Goal: Obtain resource: Download file/media

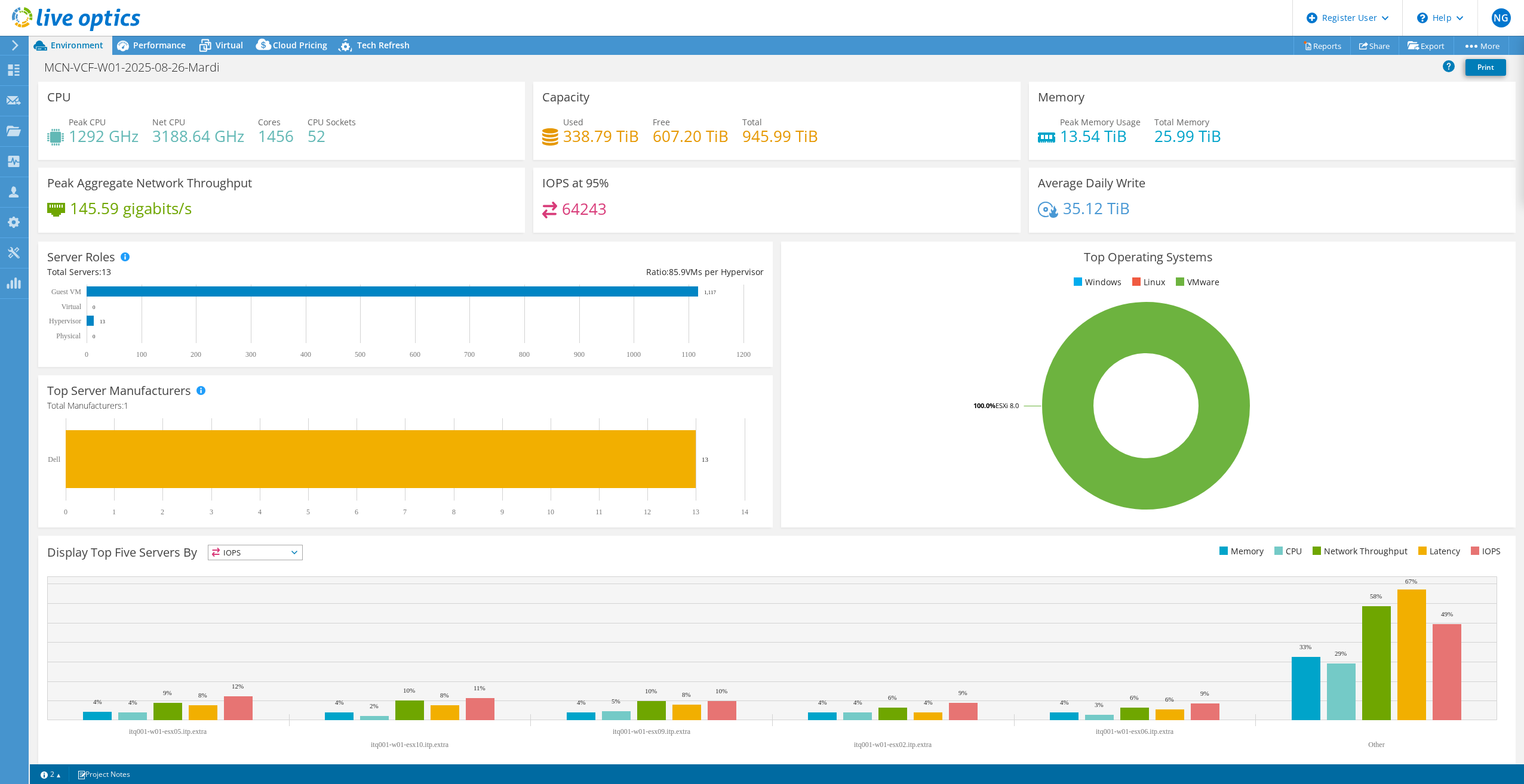
select select "USD"
select select "[GEOGRAPHIC_DATA]"
select select "USD"
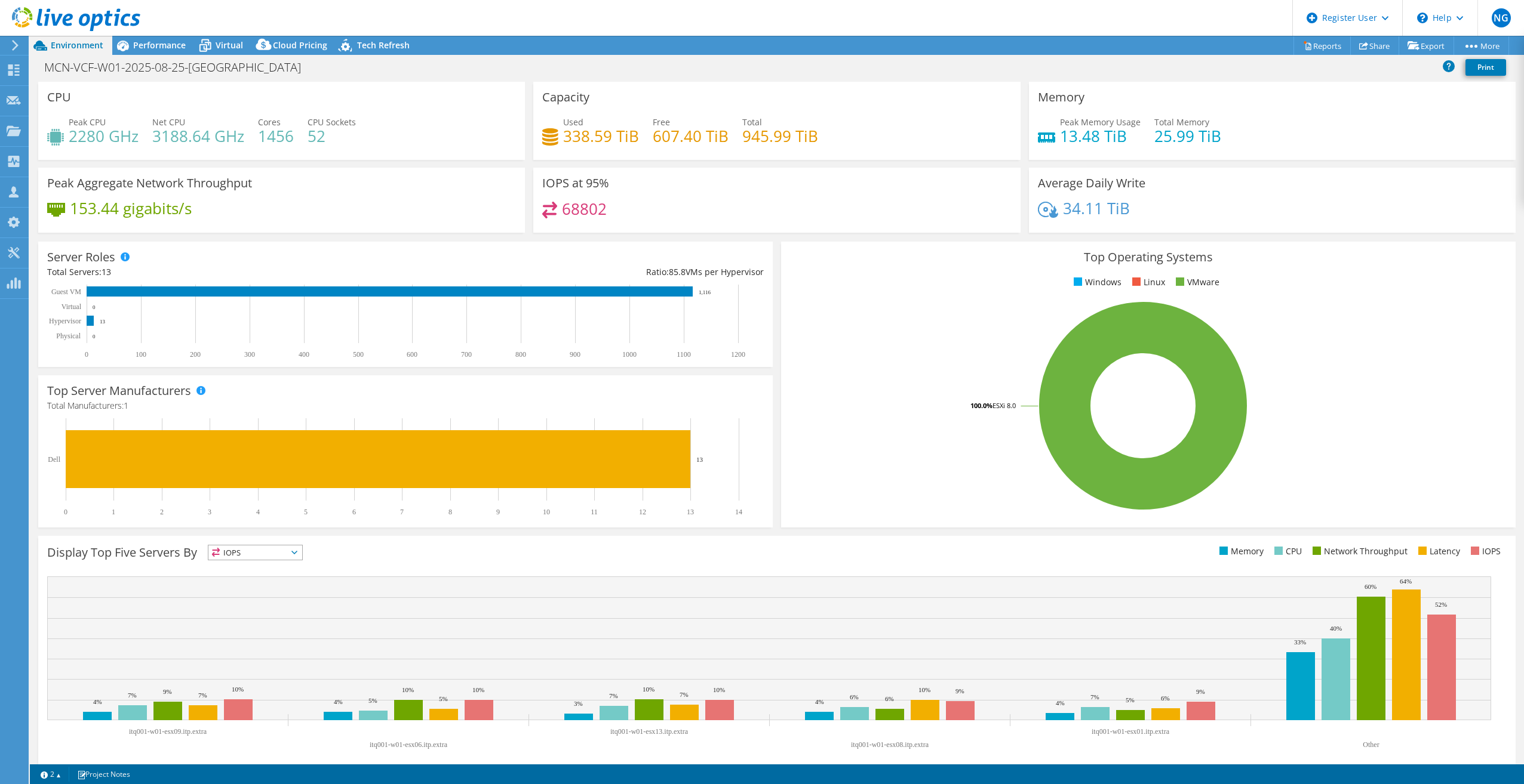
select select "[GEOGRAPHIC_DATA]"
select select "USD"
click at [153, 48] on span "Performance" at bounding box center [160, 45] width 53 height 12
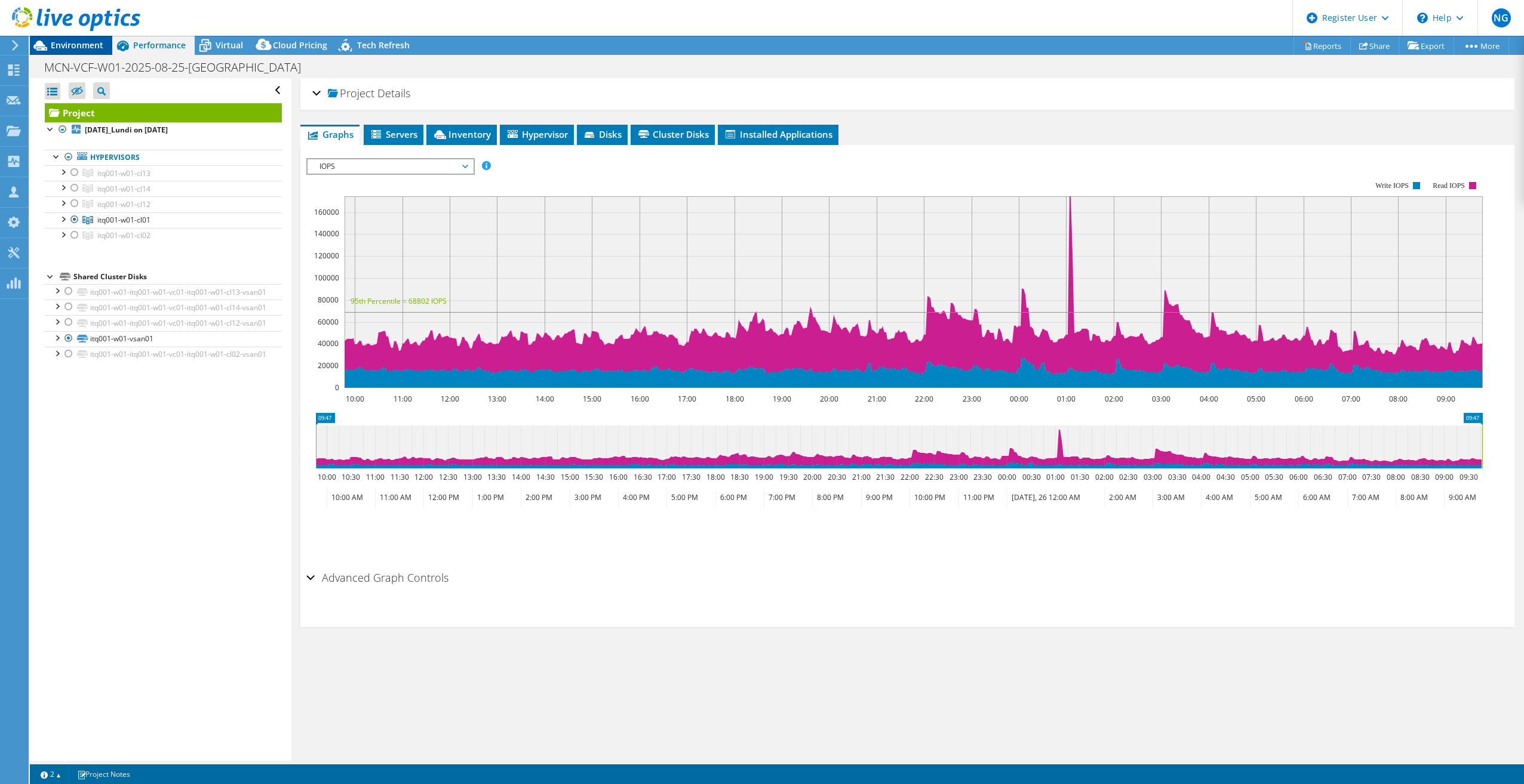
click at [69, 42] on span "Environment" at bounding box center [77, 45] width 53 height 12
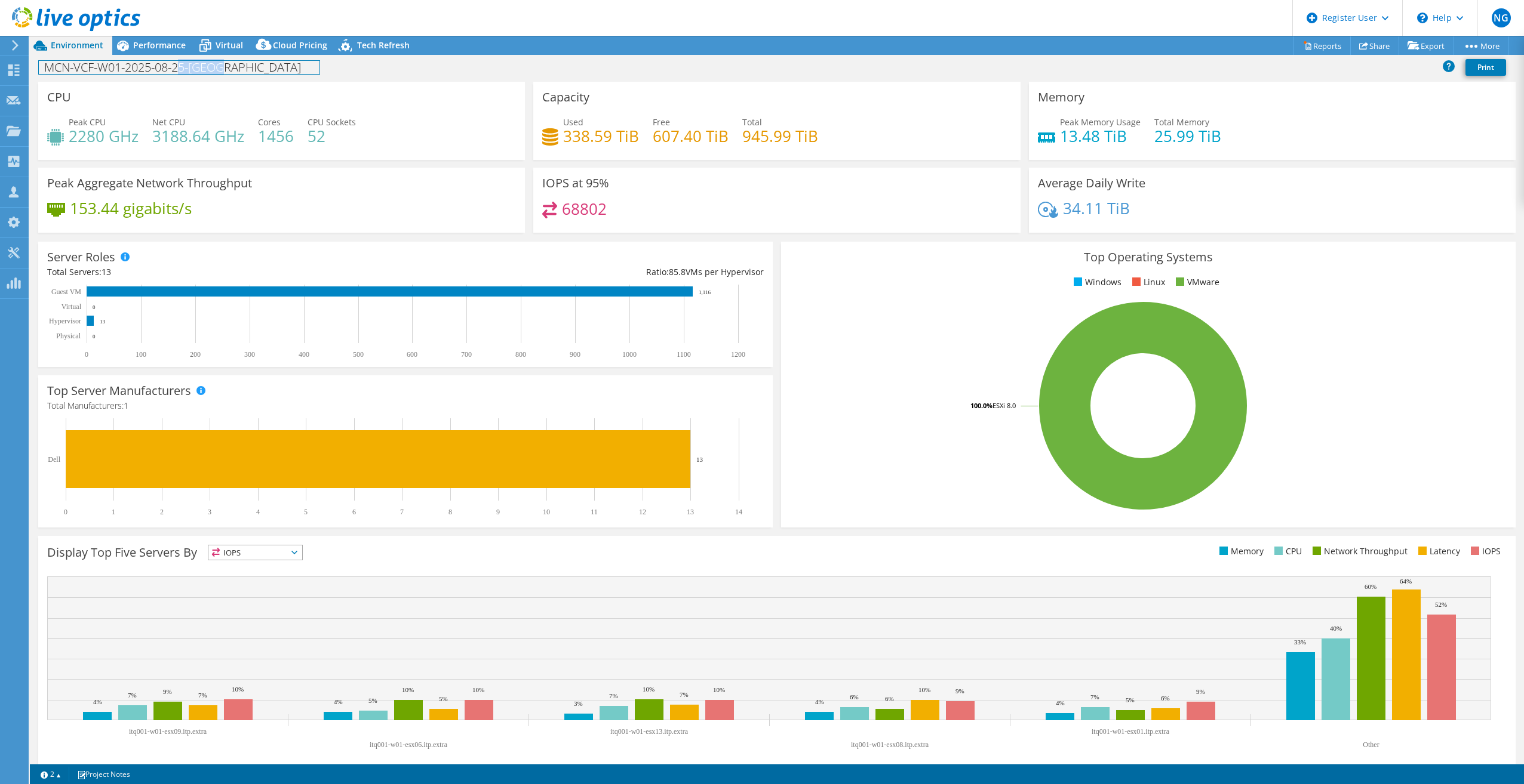
drag, startPoint x: 181, startPoint y: 73, endPoint x: 225, endPoint y: 70, distance: 44.1
click at [225, 70] on h1 "MCN-VCF-W01-2025-08-25-Lundi" at bounding box center [179, 67] width 280 height 13
click at [155, 43] on span "Performance" at bounding box center [160, 45] width 53 height 12
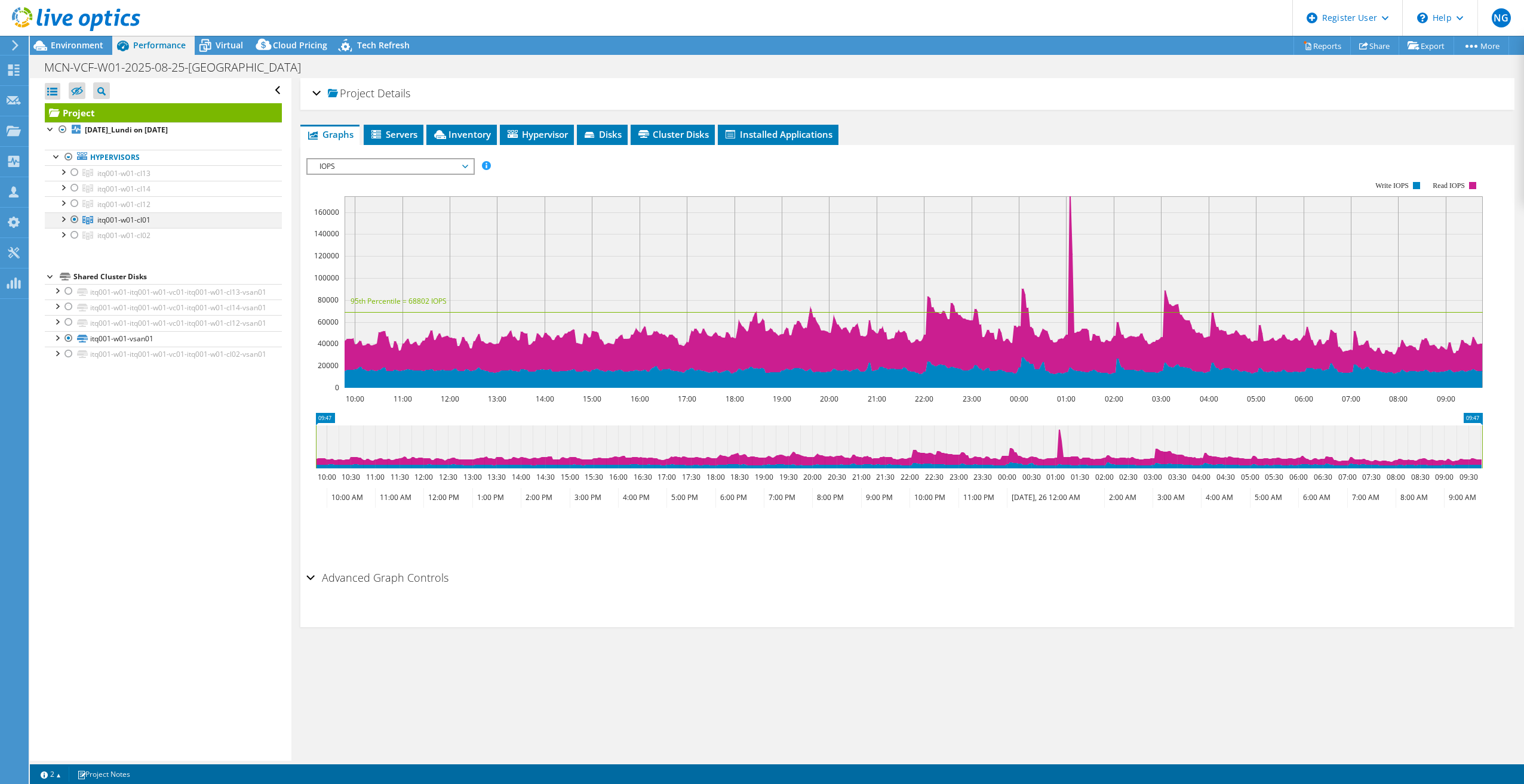
click at [64, 215] on div at bounding box center [62, 217] width 12 height 12
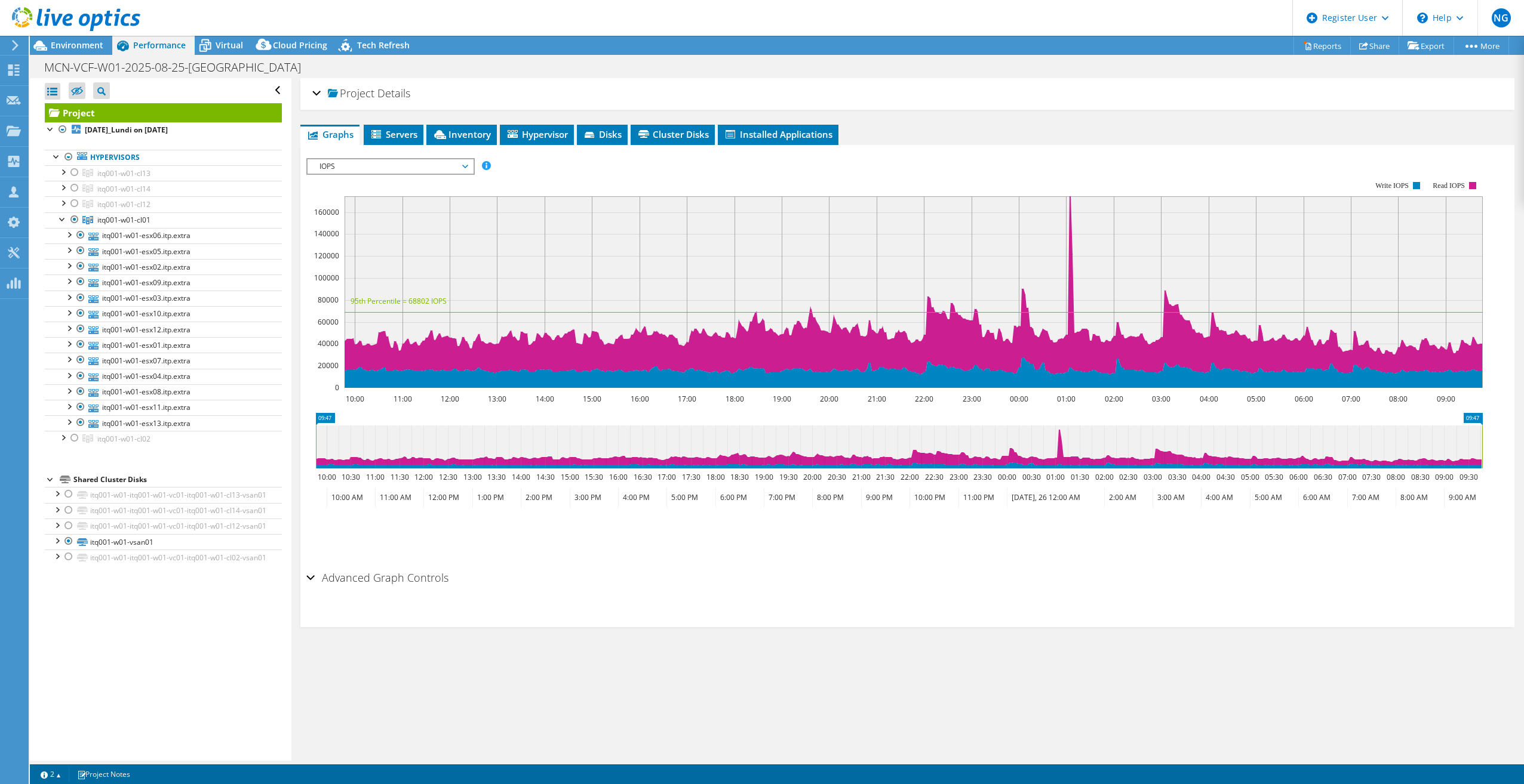
click at [861, 755] on div "Project Details Prepared for: Rodolphe Pomerleau, rodolphe.pomerleau@mcn.gouv.q…" at bounding box center [907, 419] width 1232 height 683
click at [834, 684] on div "Project Details Prepared for: Rodolphe Pomerleau, rodolphe.pomerleau@mcn.gouv.q…" at bounding box center [907, 419] width 1232 height 683
click at [820, 688] on div "Project Details Prepared for: Rodolphe Pomerleau, rodolphe.pomerleau@mcn.gouv.q…" at bounding box center [907, 419] width 1232 height 683
click at [575, 640] on div "Project Details Prepared for: Rodolphe Pomerleau, rodolphe.pomerleau@mcn.gouv.q…" at bounding box center [907, 419] width 1232 height 683
click at [721, 666] on div "Project Details Prepared for: Rodolphe Pomerleau, rodolphe.pomerleau@mcn.gouv.q…" at bounding box center [907, 419] width 1232 height 683
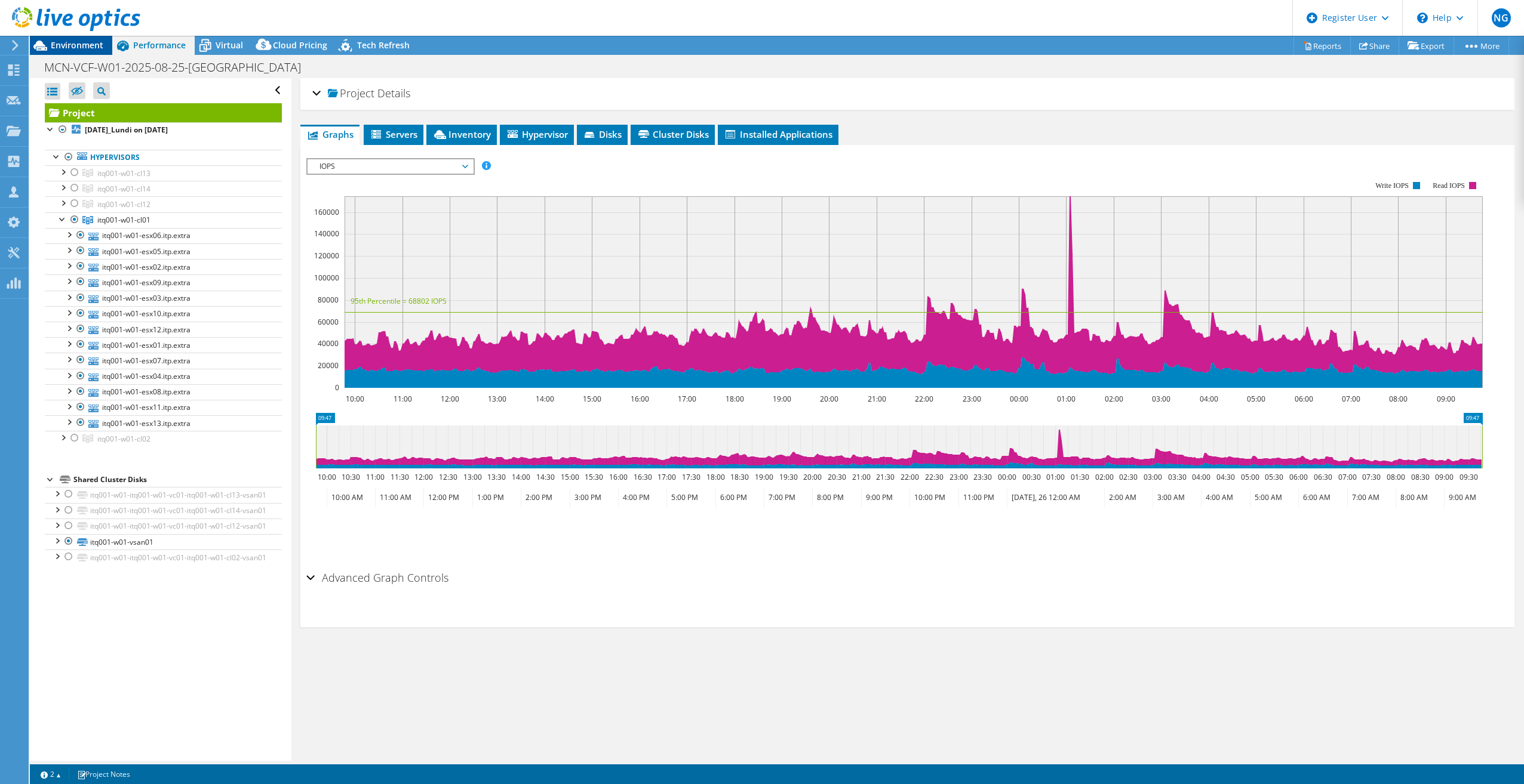
click at [91, 43] on span "Environment" at bounding box center [77, 45] width 53 height 12
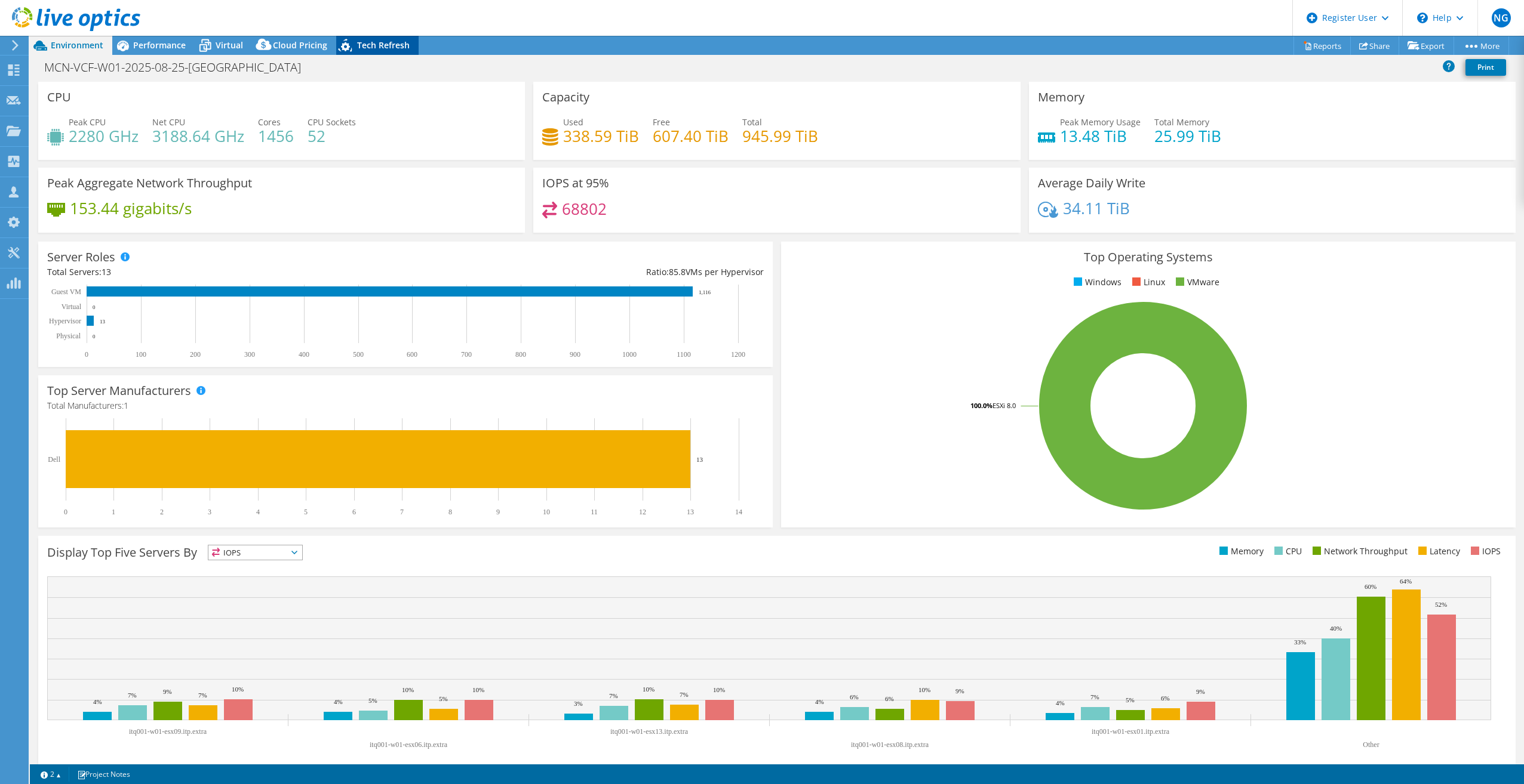
click at [374, 48] on span "Tech Refresh" at bounding box center [383, 45] width 53 height 12
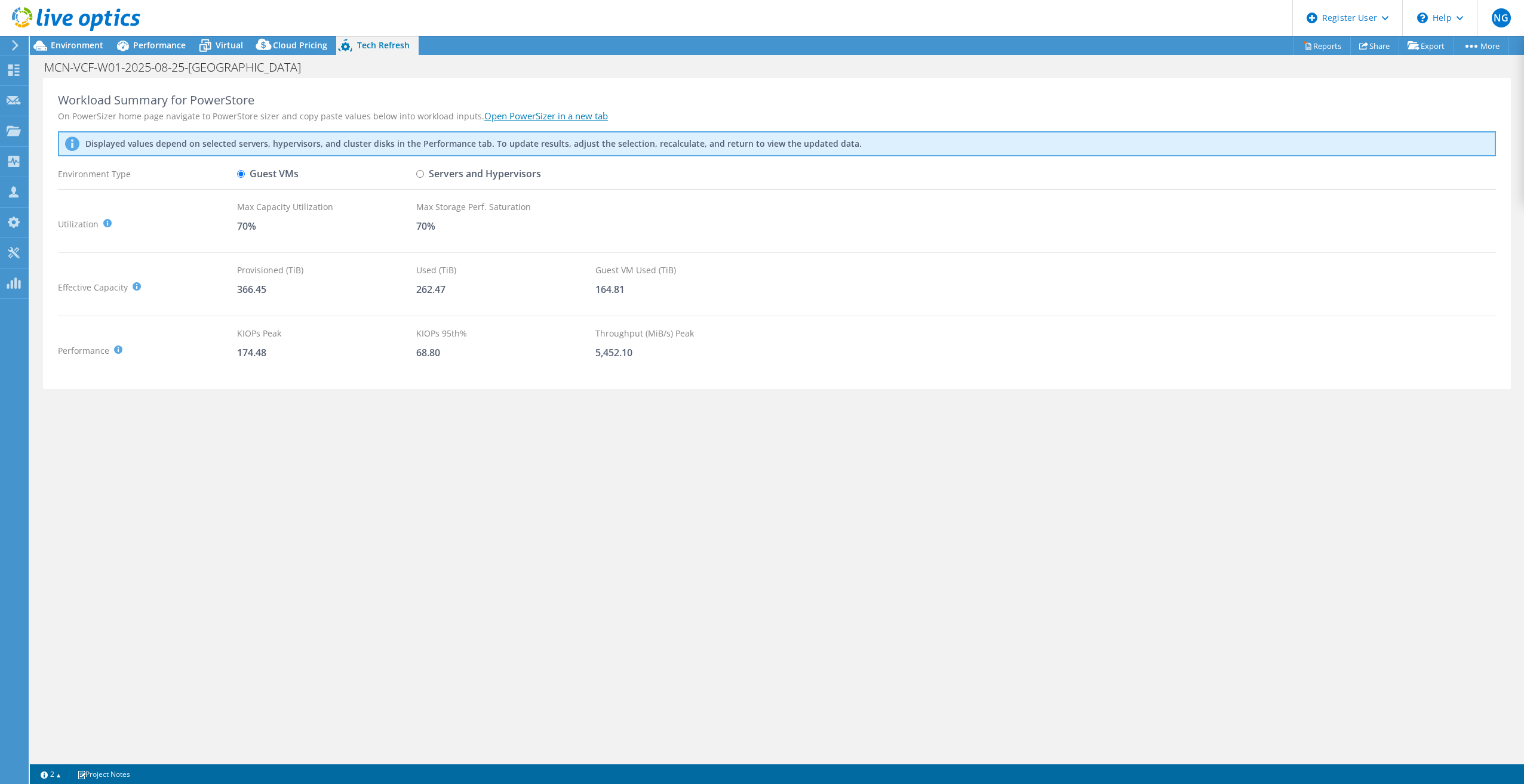
click at [554, 115] on link "Open PowerSizer in a new tab" at bounding box center [546, 115] width 124 height 12
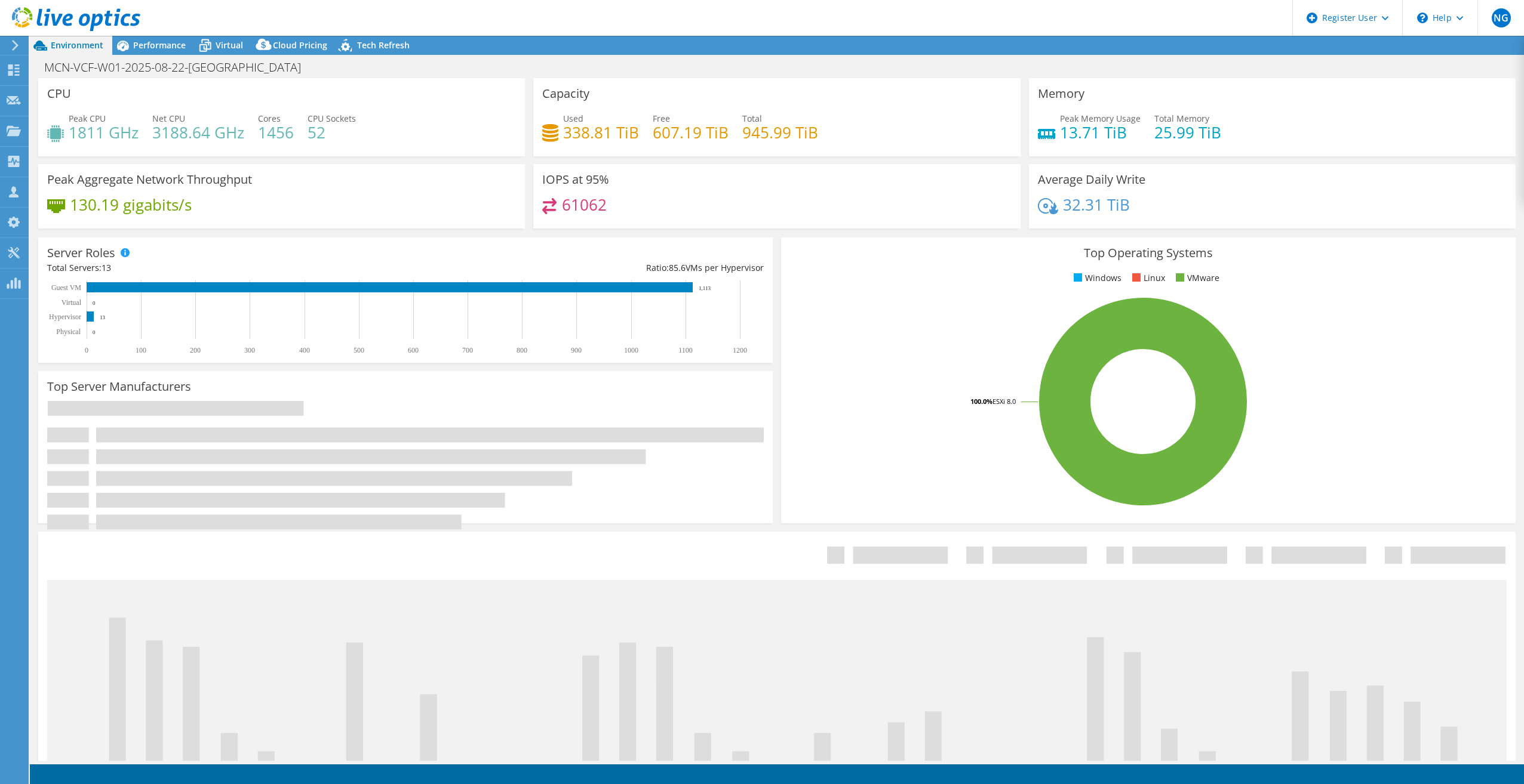
select select "USD"
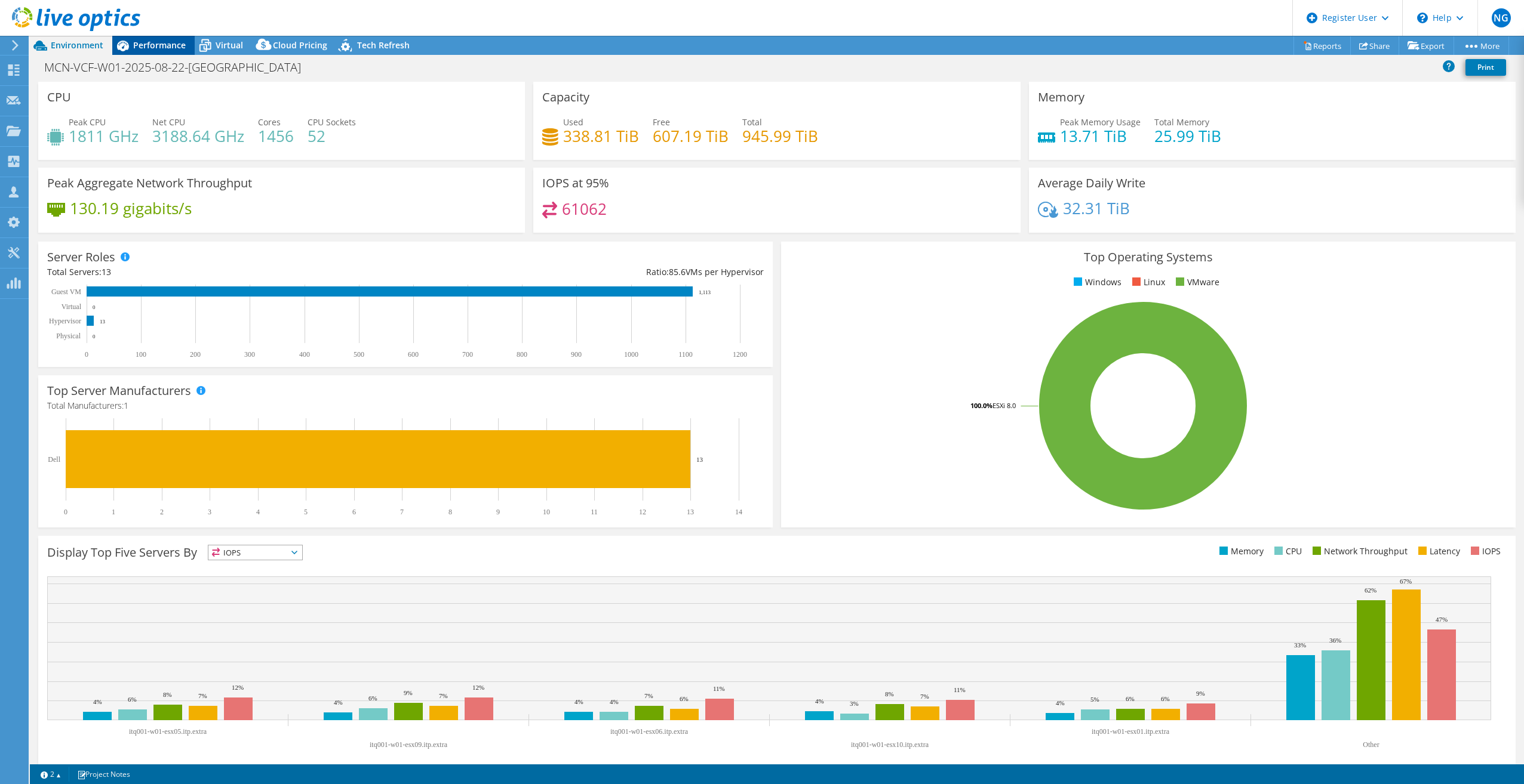
click at [163, 53] on div "Performance" at bounding box center [153, 45] width 82 height 19
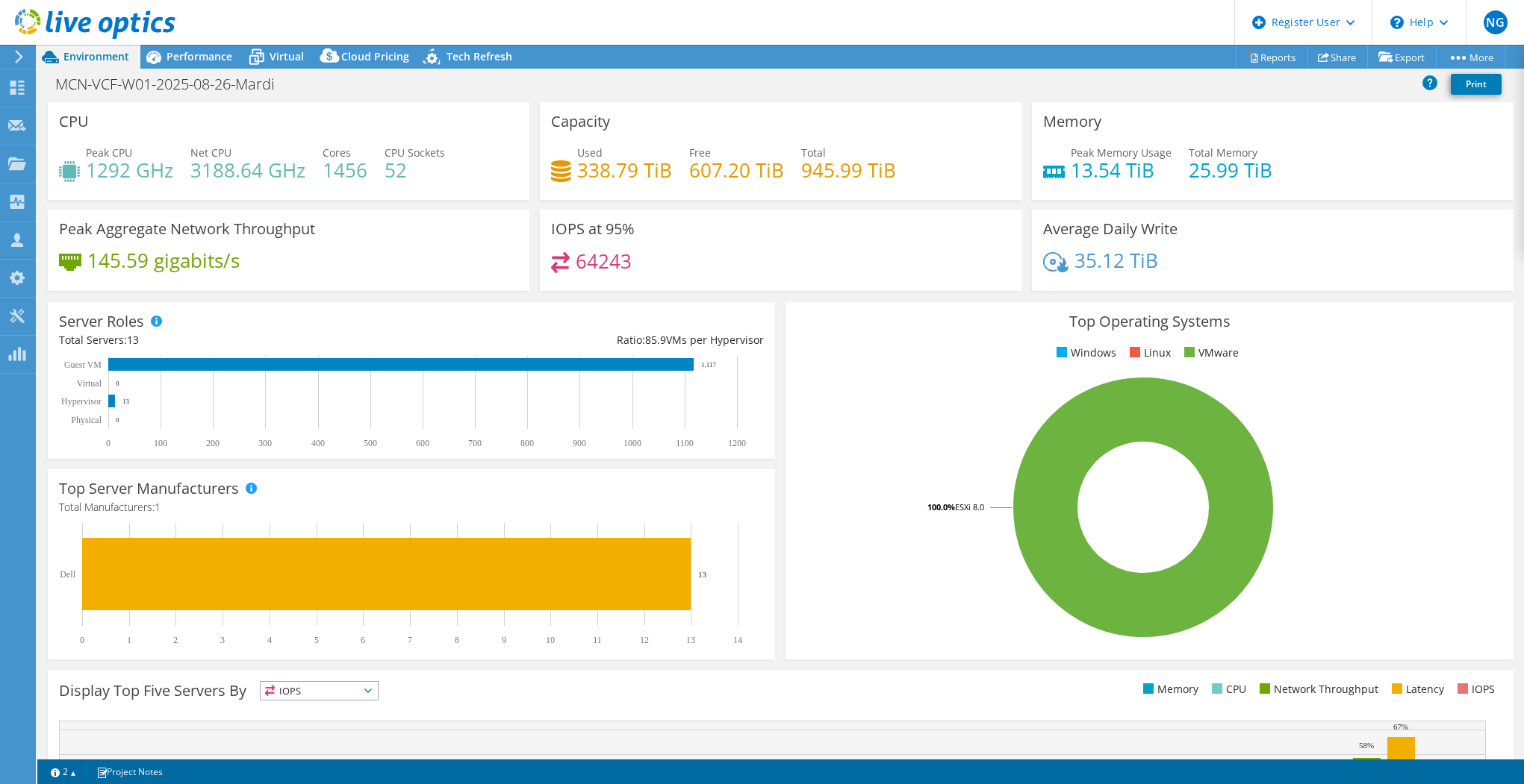
select select "USD"
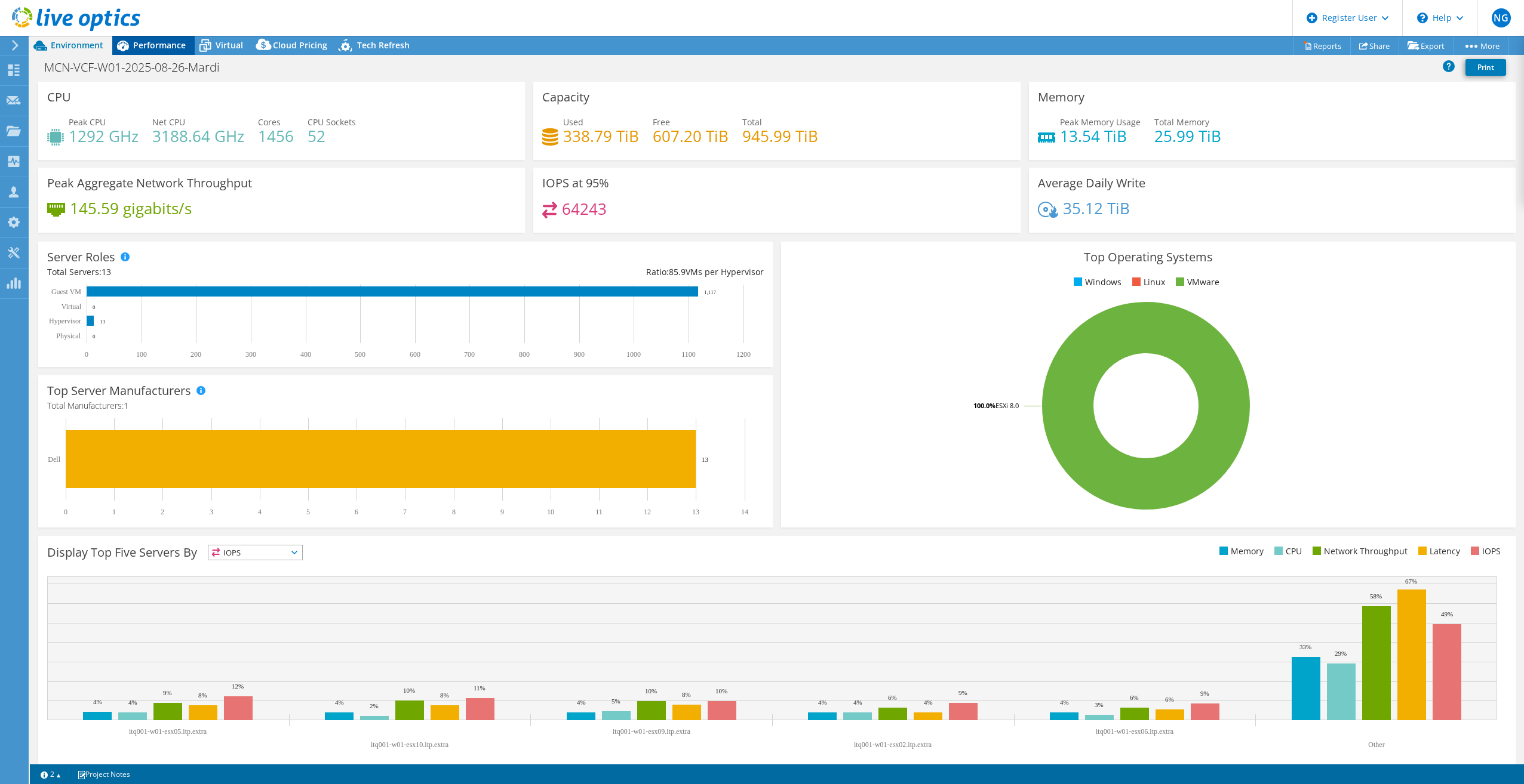
click at [149, 47] on span "Performance" at bounding box center [160, 45] width 53 height 12
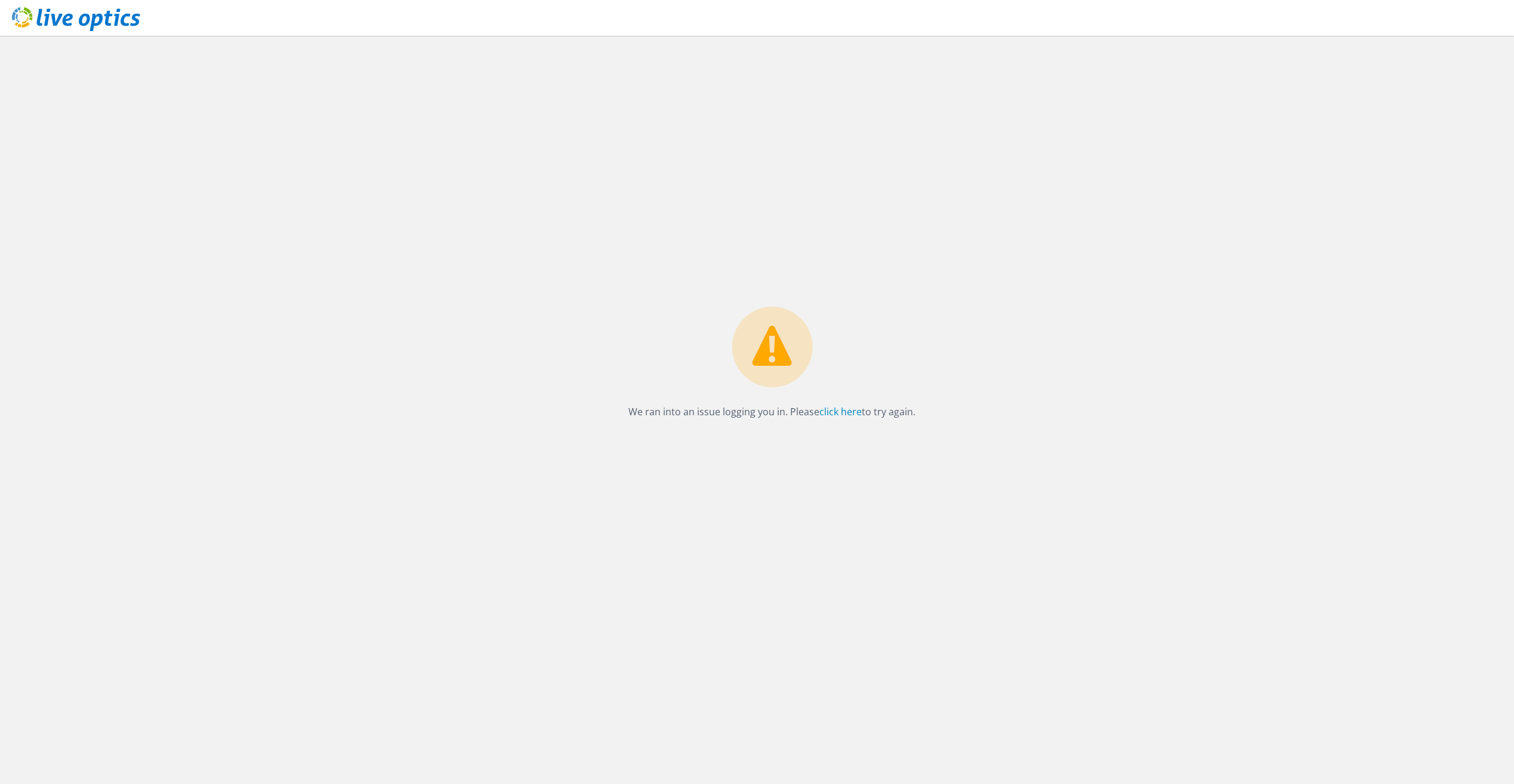
click at [44, 17] on icon at bounding box center [76, 19] width 128 height 25
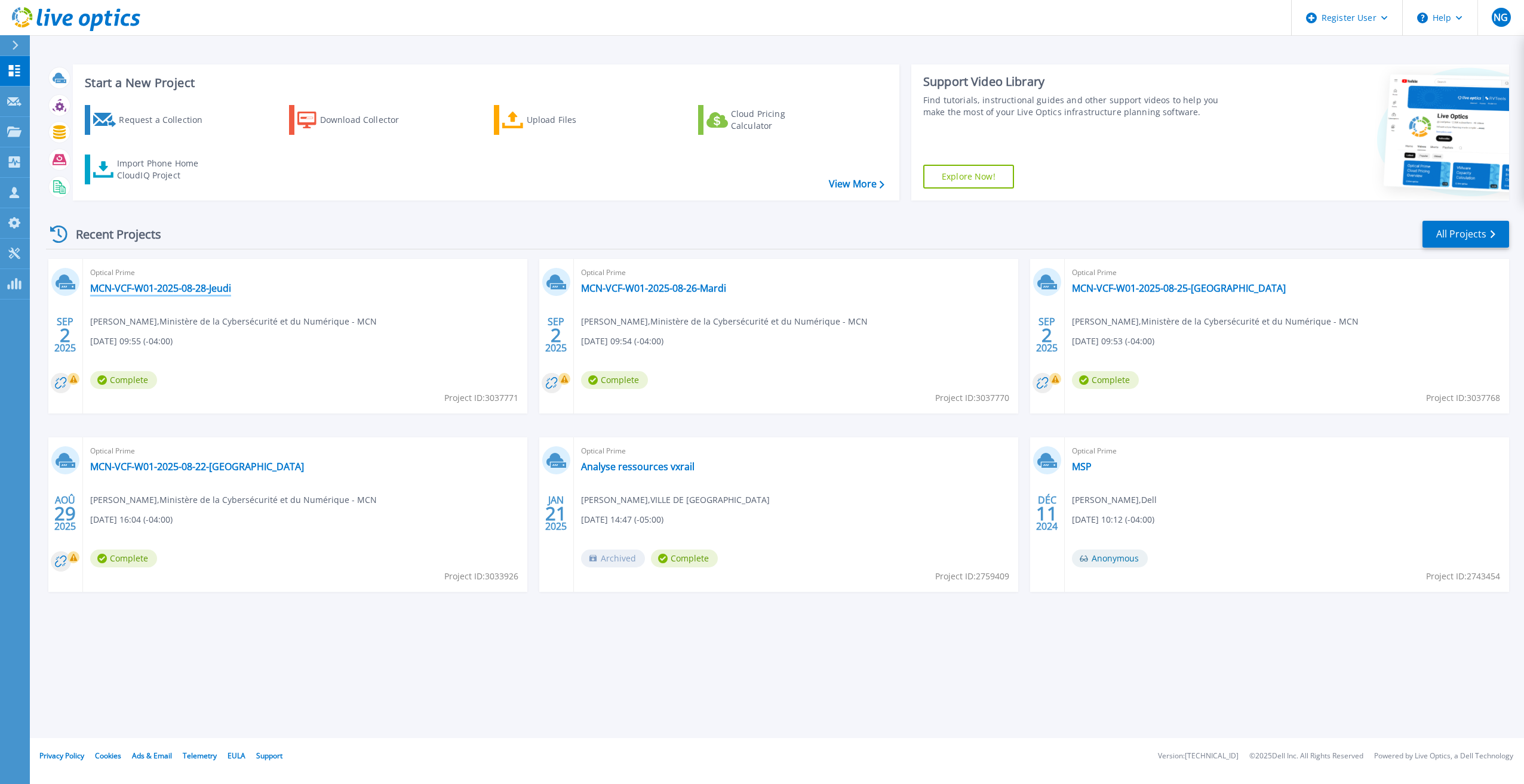
click at [205, 290] on link "MCN-VCF-W01-2025-08-28-Jeudi" at bounding box center [160, 288] width 141 height 12
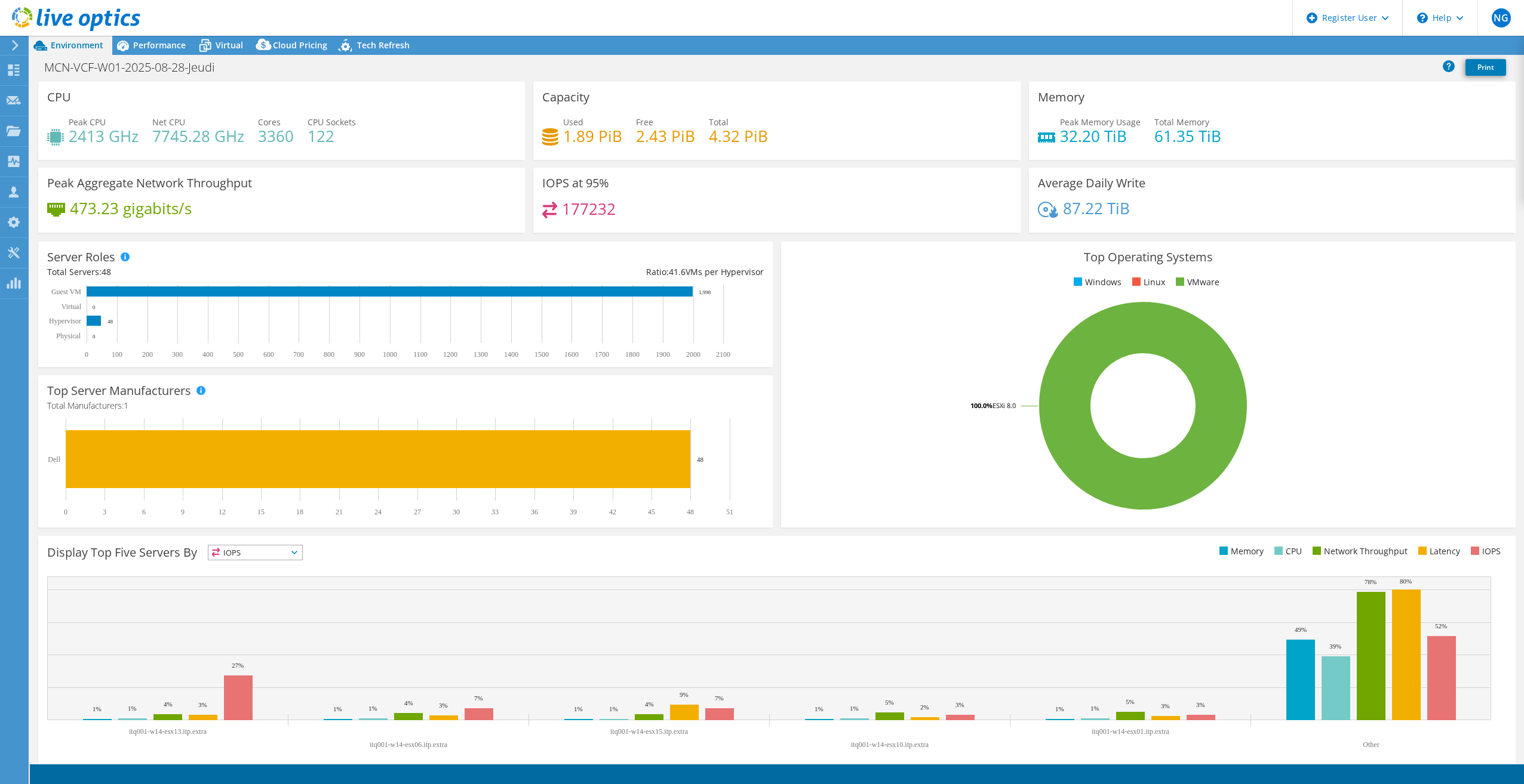
select select "USD"
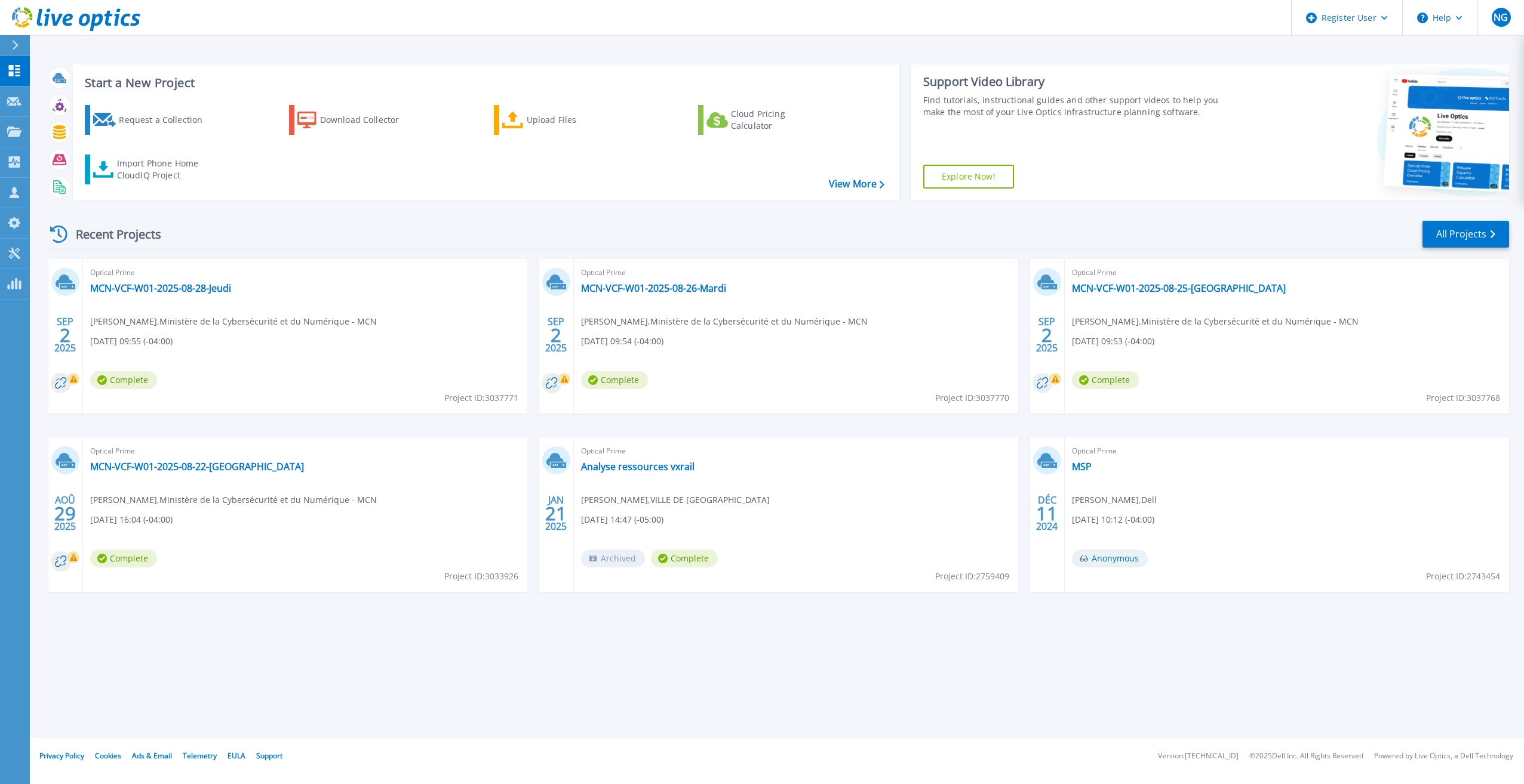
click at [489, 399] on span "Project ID: 3037771" at bounding box center [482, 398] width 74 height 13
click at [1484, 399] on span "Project ID: 3037768" at bounding box center [1463, 398] width 74 height 13
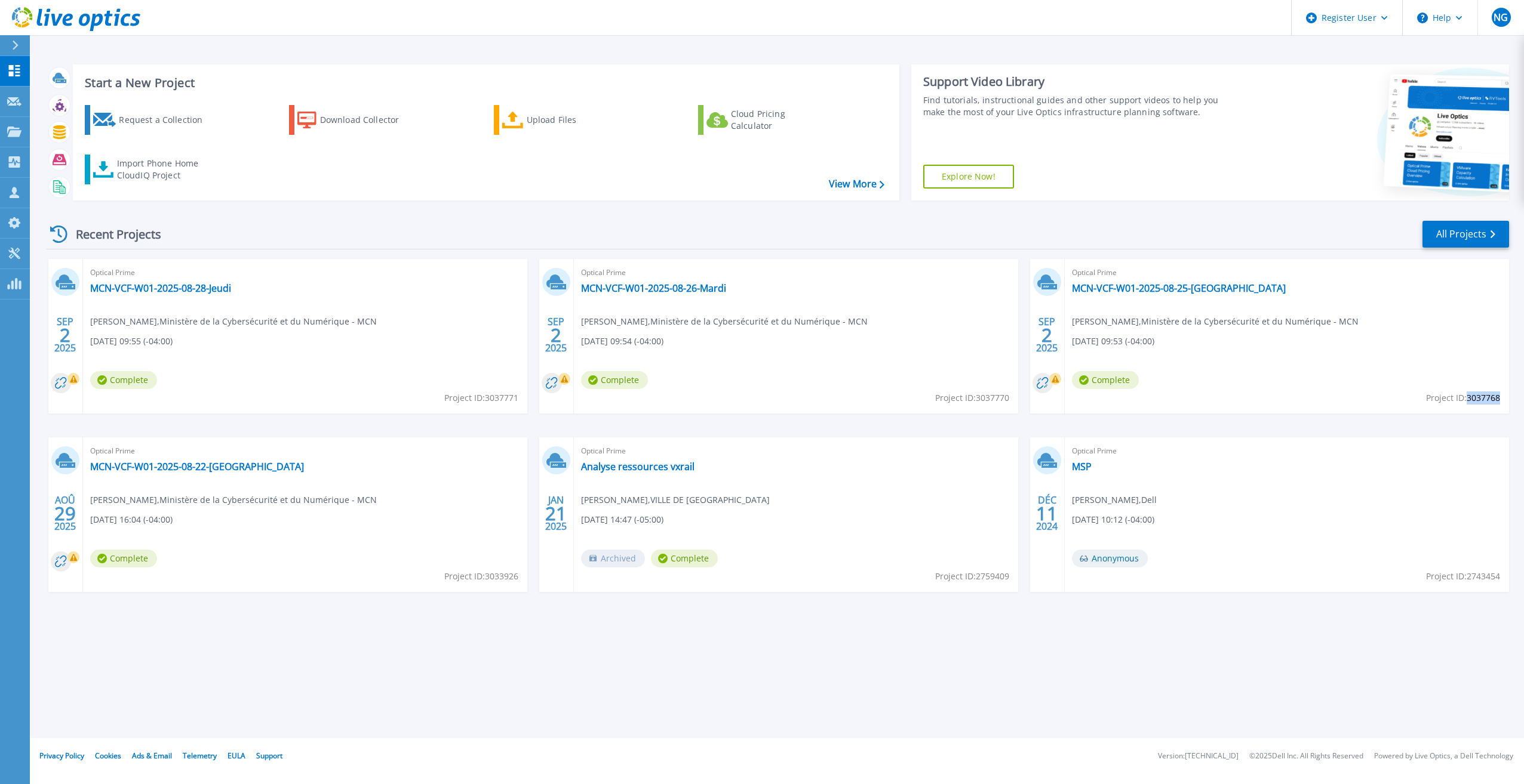
click at [1484, 399] on span "Project ID: 3037768" at bounding box center [1463, 398] width 74 height 13
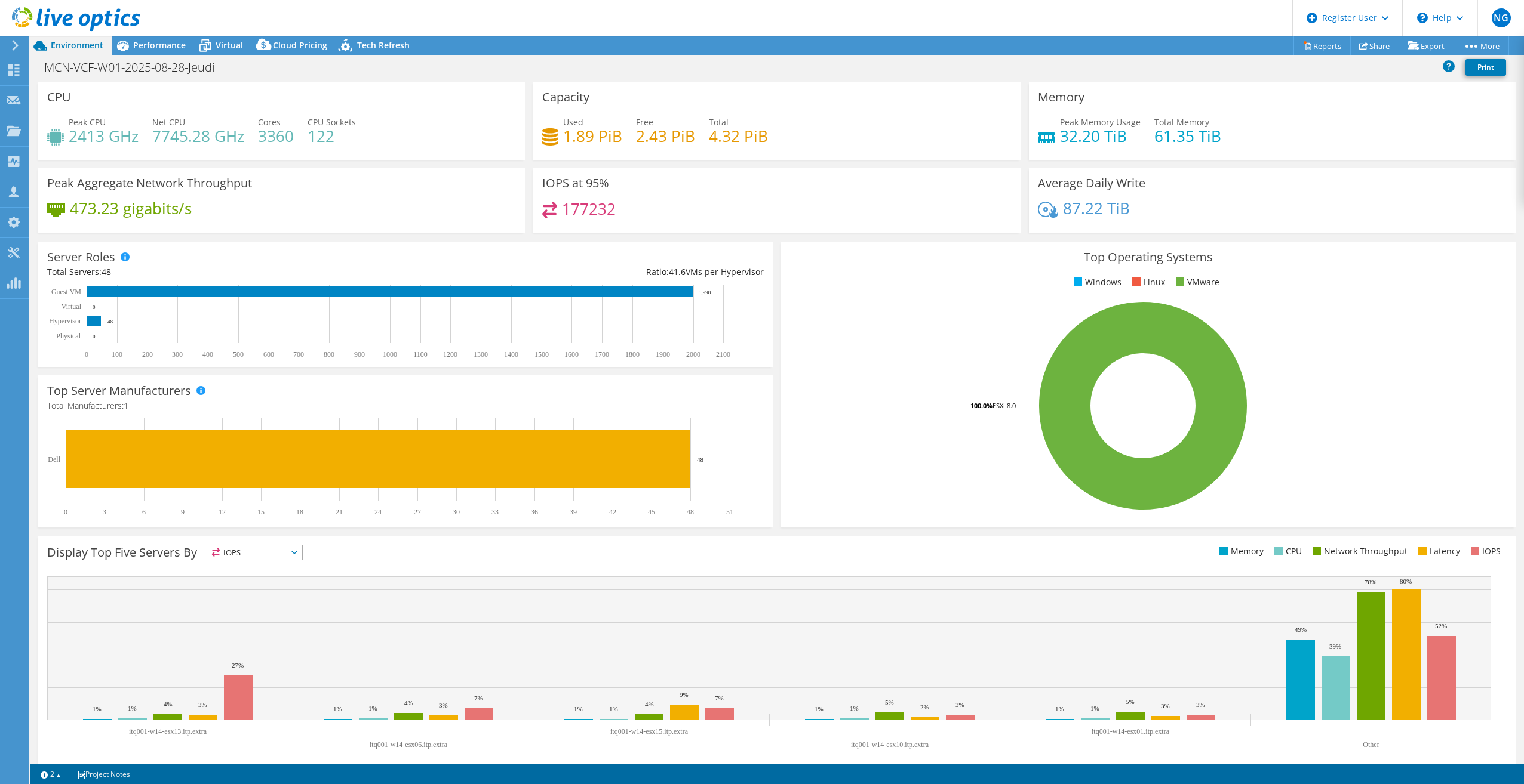
select select "USD"
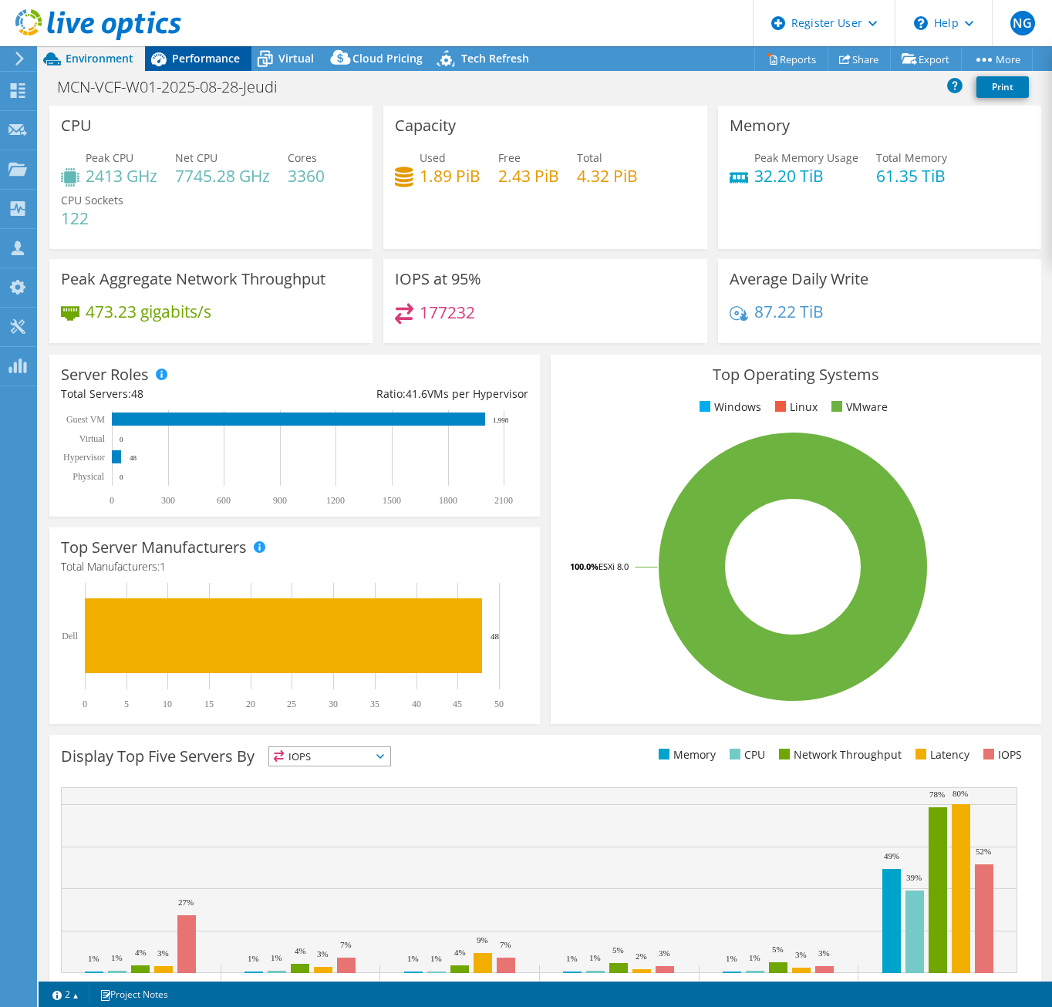
click at [216, 55] on span "Performance" at bounding box center [206, 58] width 68 height 15
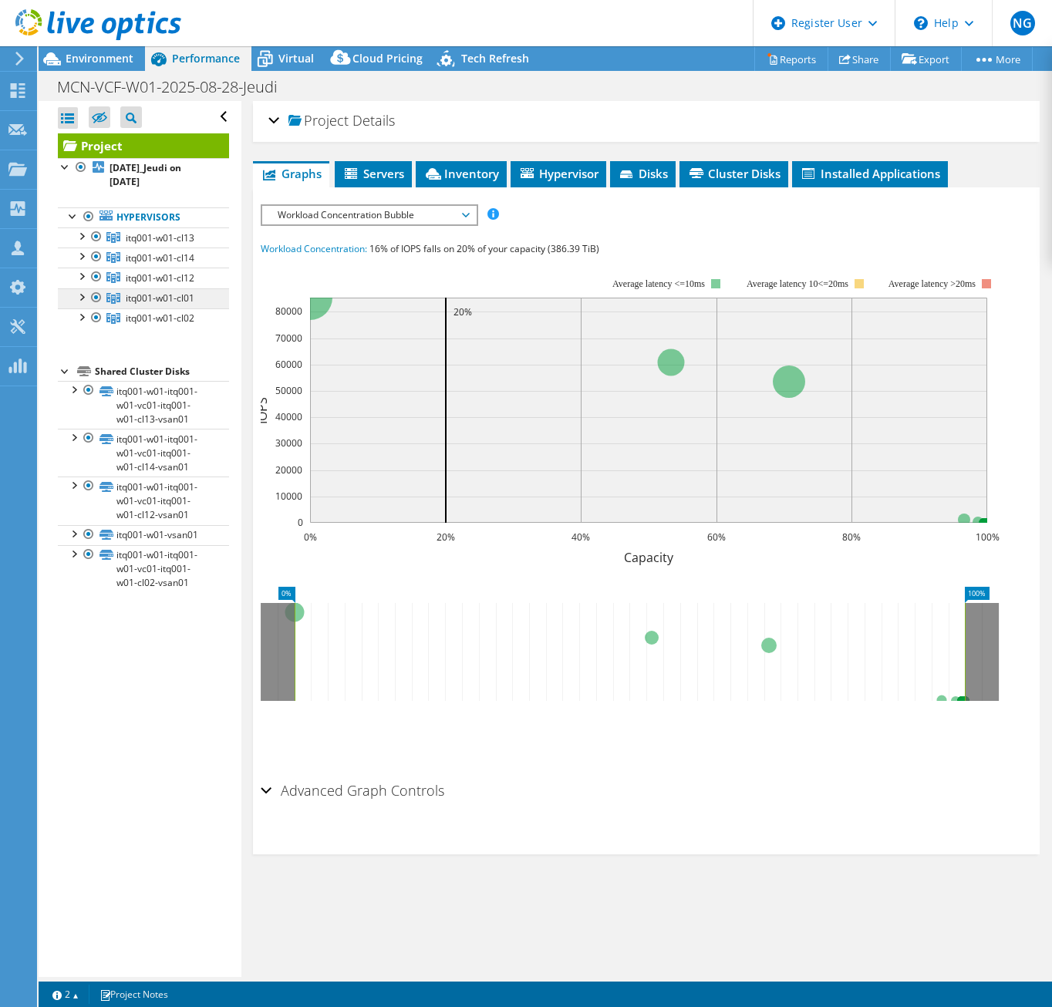
click at [154, 288] on link "itq001-w01-cl01" at bounding box center [143, 298] width 171 height 20
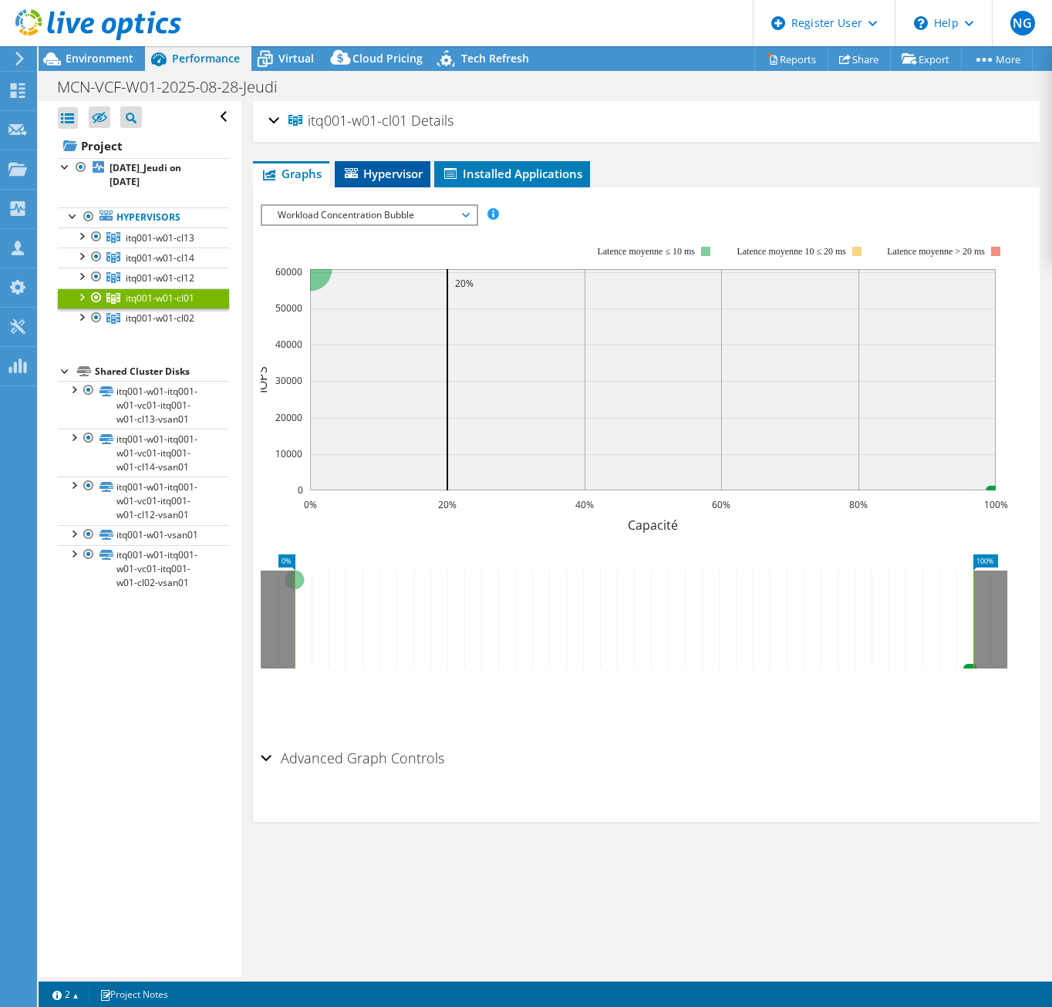
click at [378, 172] on span "Hypervisor" at bounding box center [382, 173] width 80 height 15
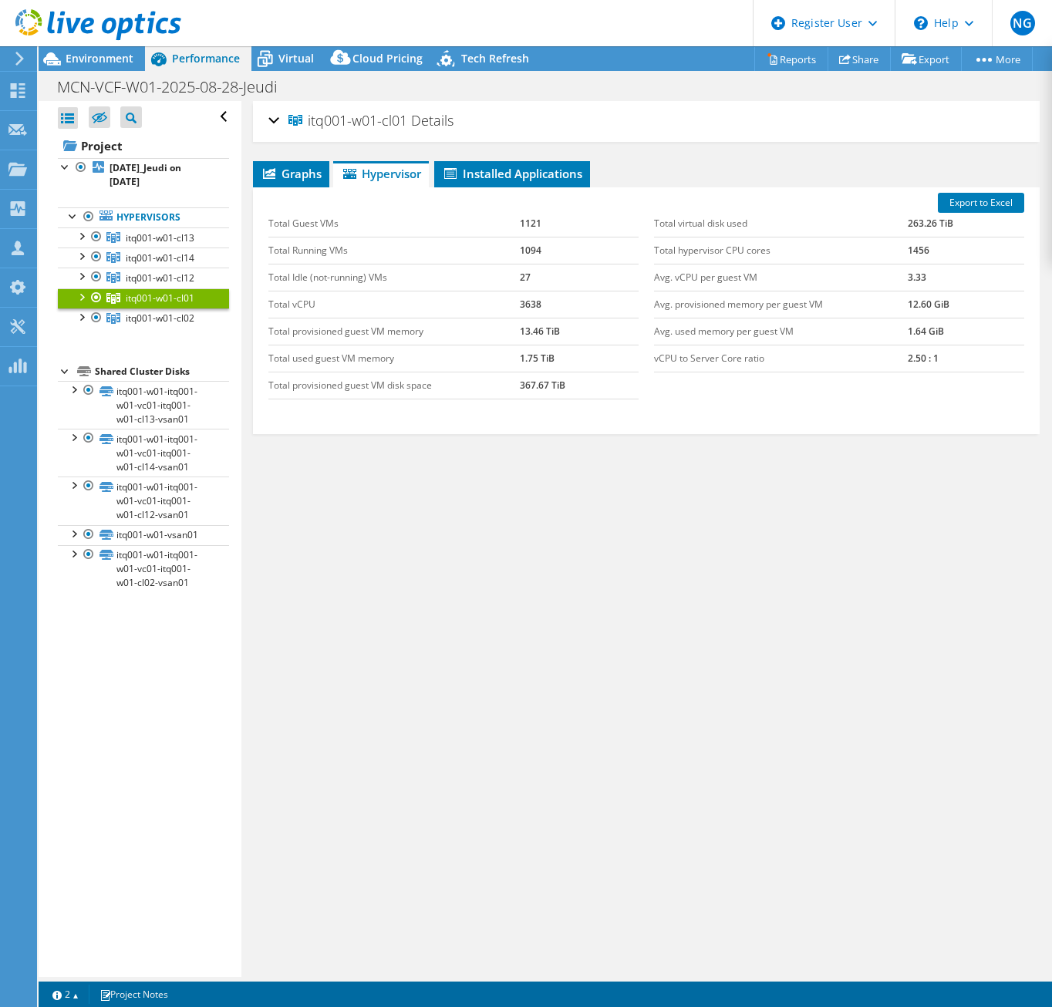
click at [82, 295] on div at bounding box center [80, 295] width 15 height 15
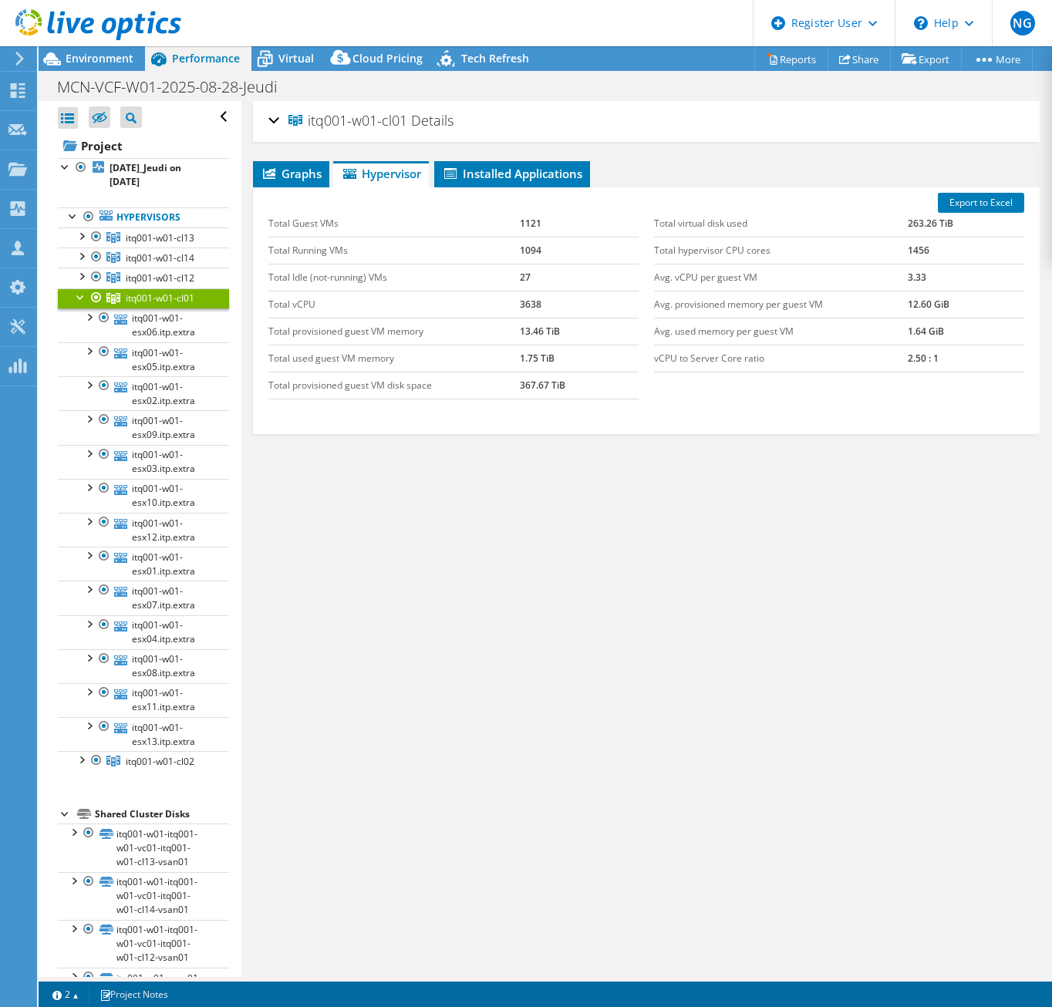
click at [161, 297] on span "itq001-w01-cl01" at bounding box center [160, 297] width 69 height 13
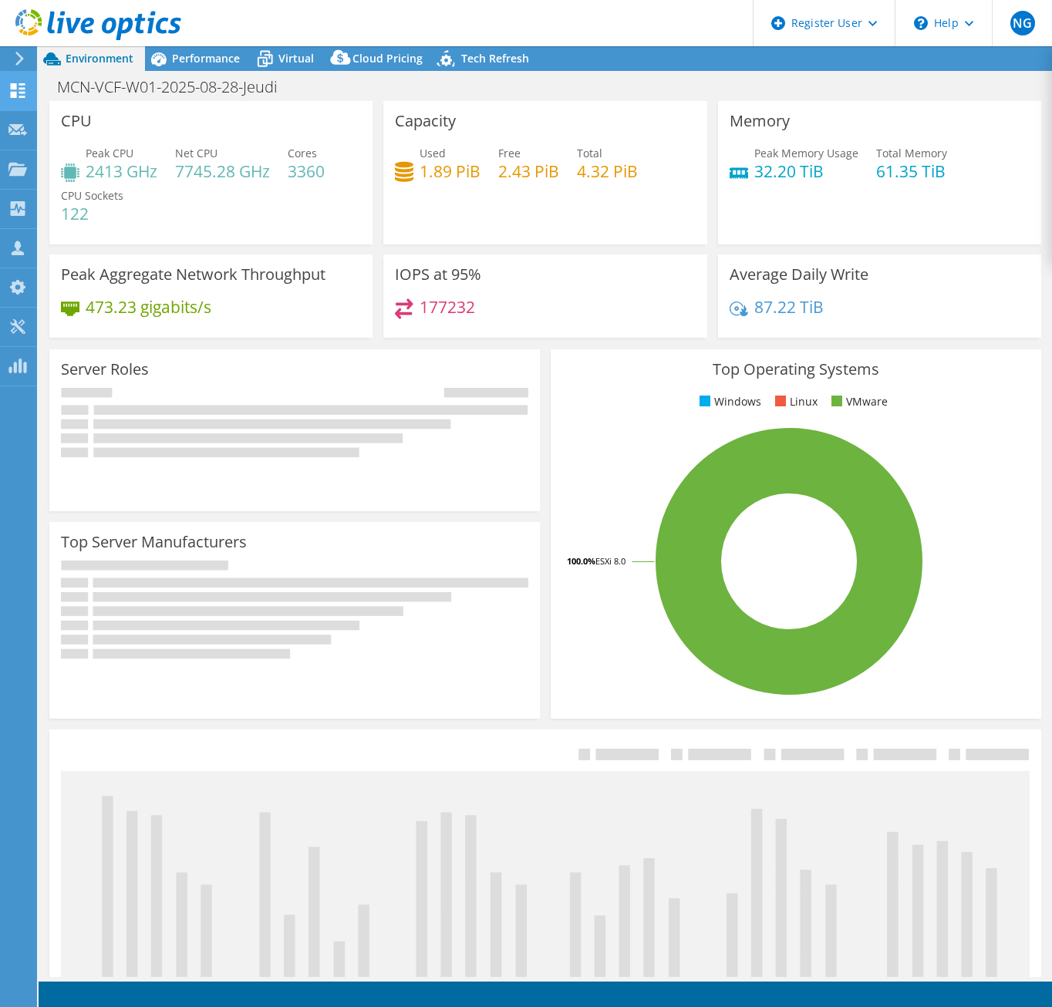
click at [23, 94] on icon at bounding box center [17, 90] width 19 height 15
select select "USD"
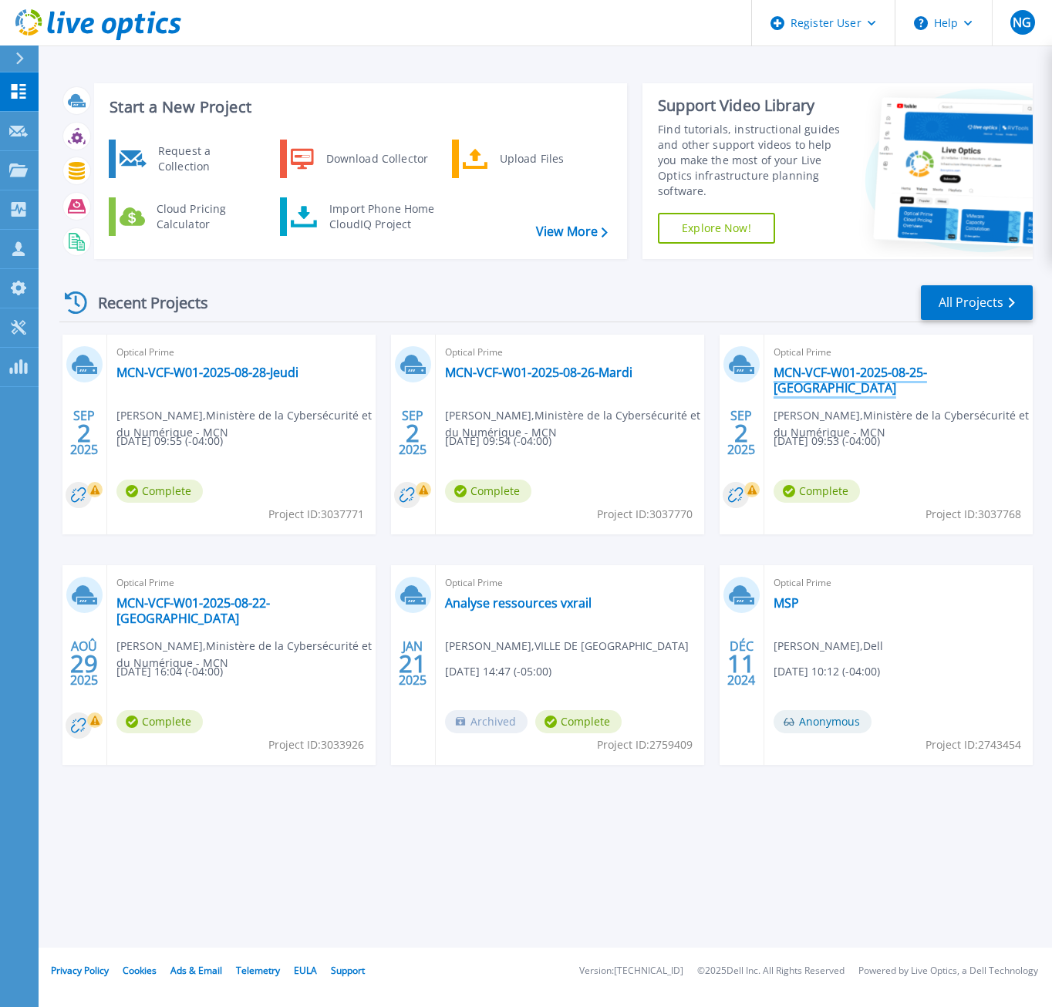
click at [900, 369] on link "MCN-VCF-W01-2025-08-25-[GEOGRAPHIC_DATA]" at bounding box center [898, 380] width 250 height 31
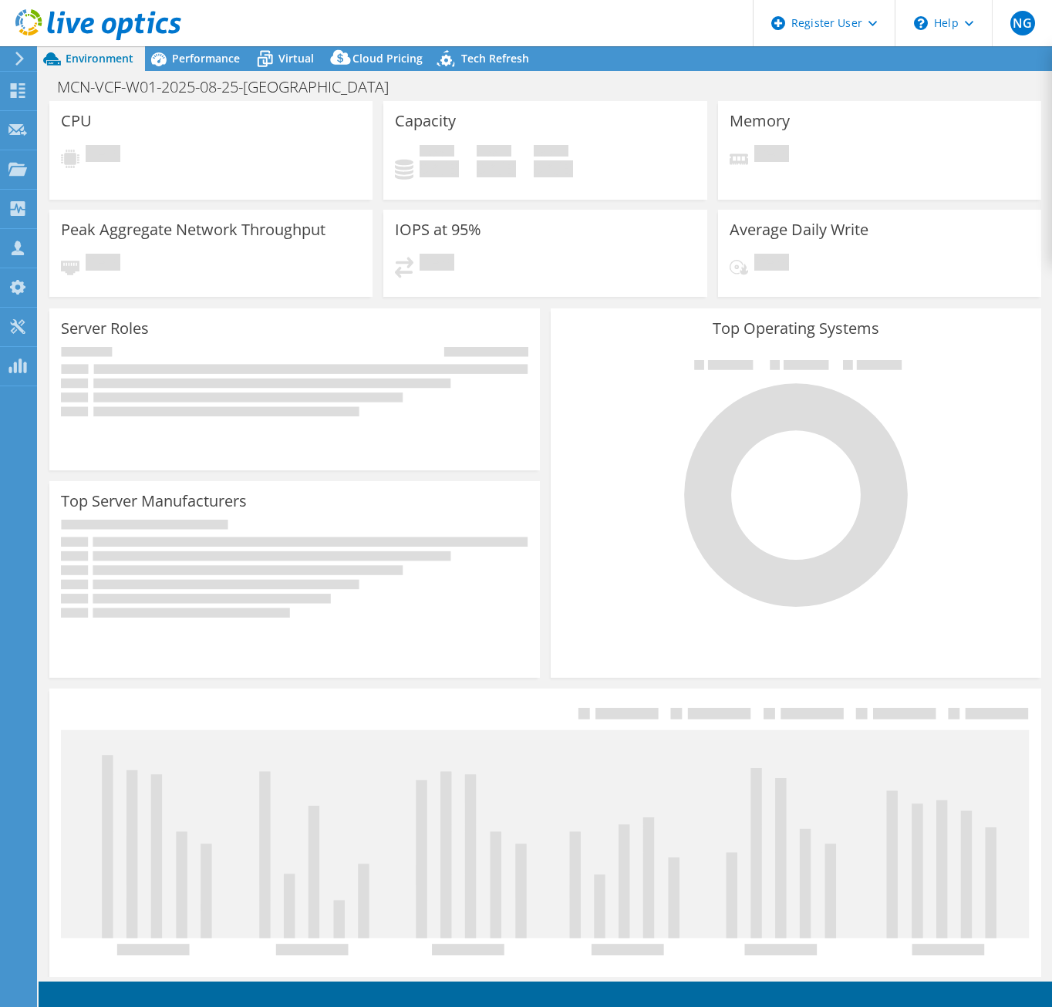
select select "USD"
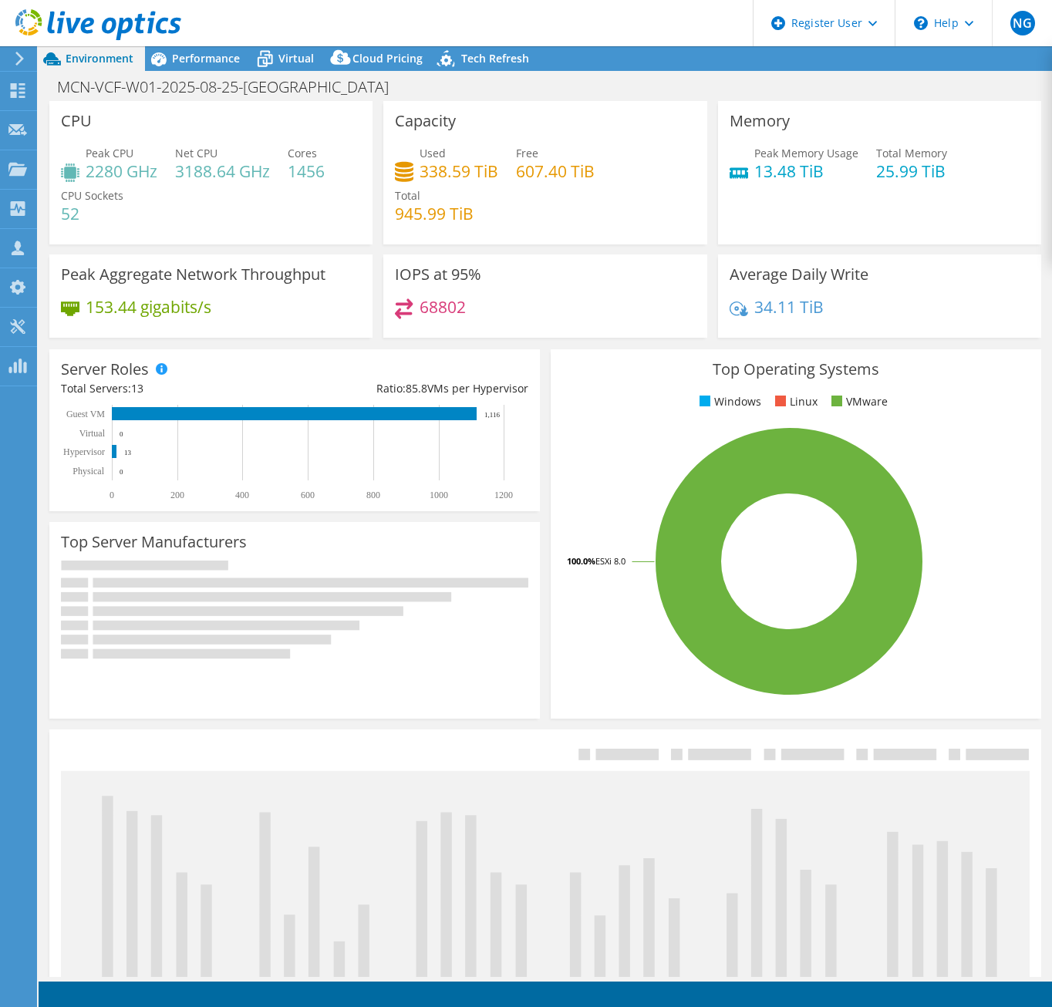
select select "[GEOGRAPHIC_DATA]"
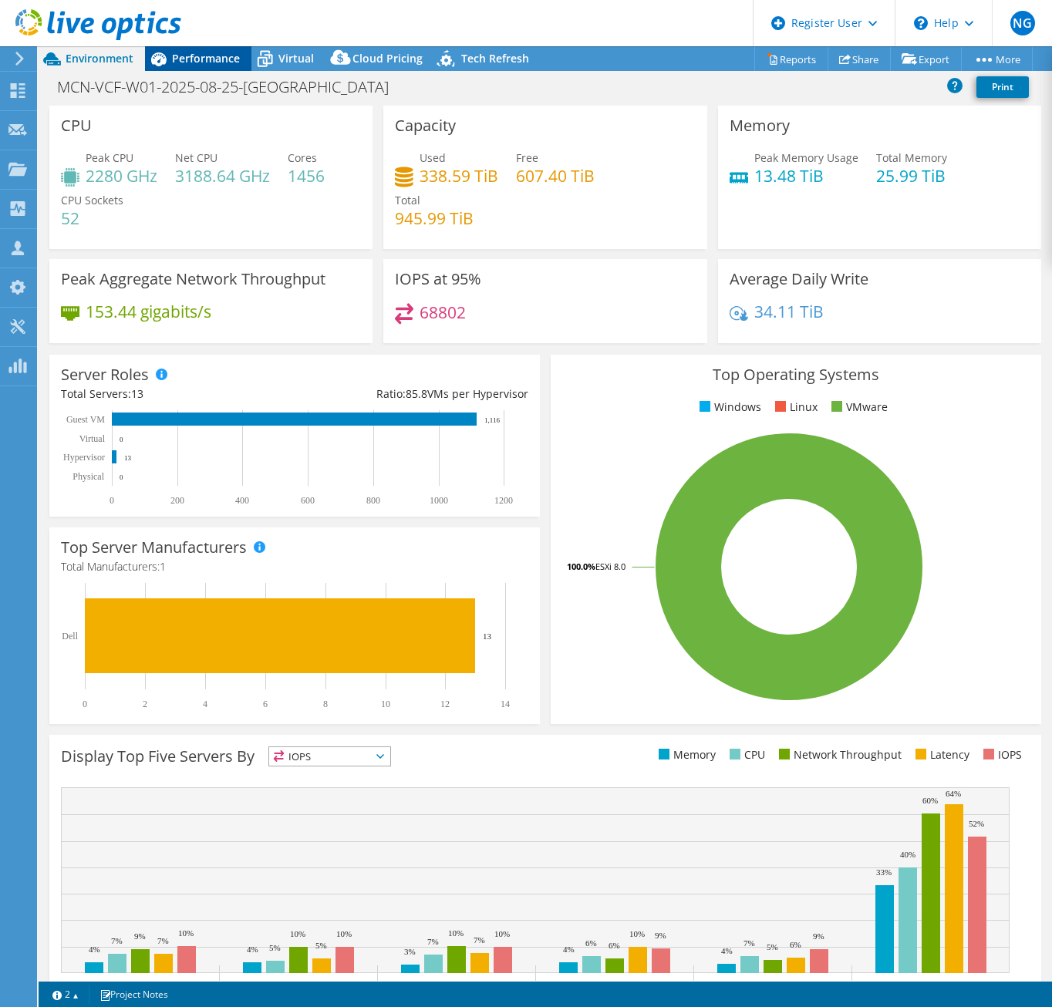
click at [210, 58] on span "Performance" at bounding box center [206, 58] width 68 height 15
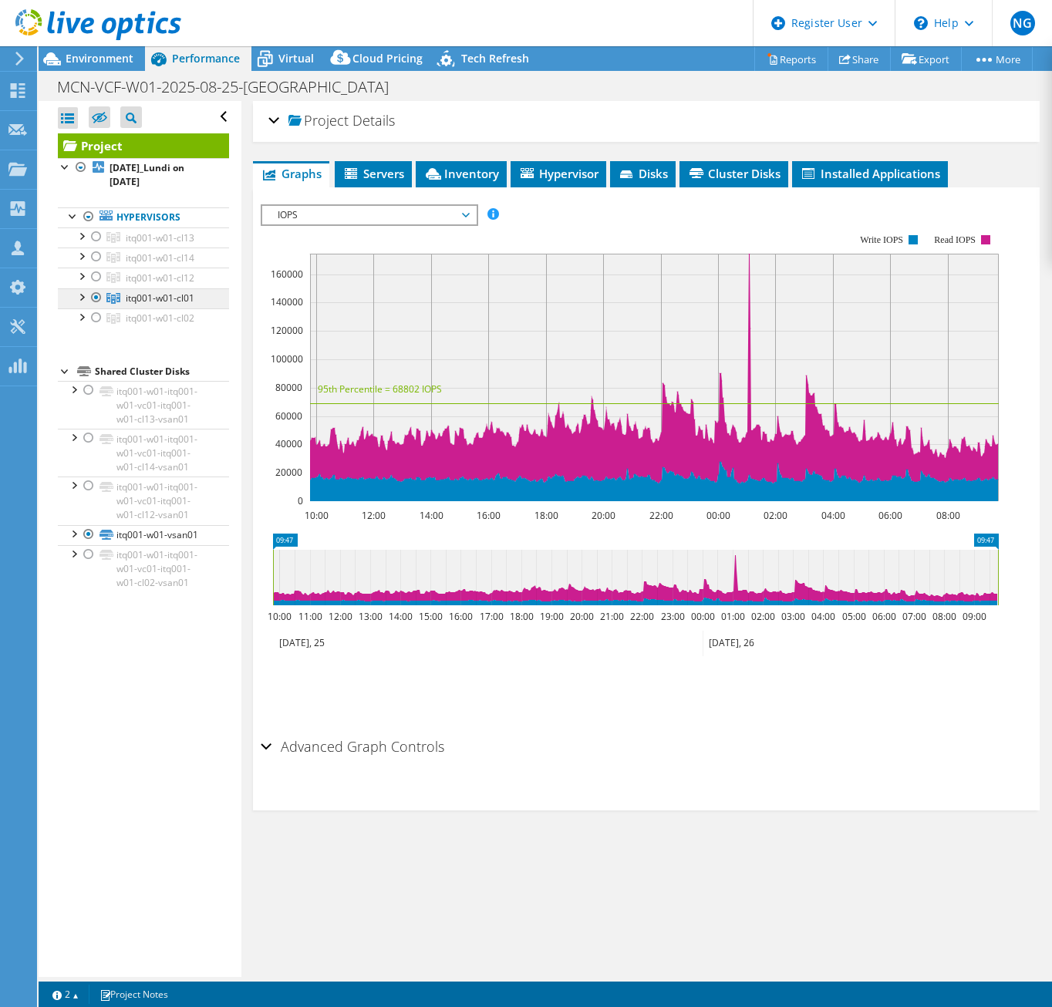
click at [150, 291] on span "itq001-w01-cl01" at bounding box center [160, 297] width 69 height 13
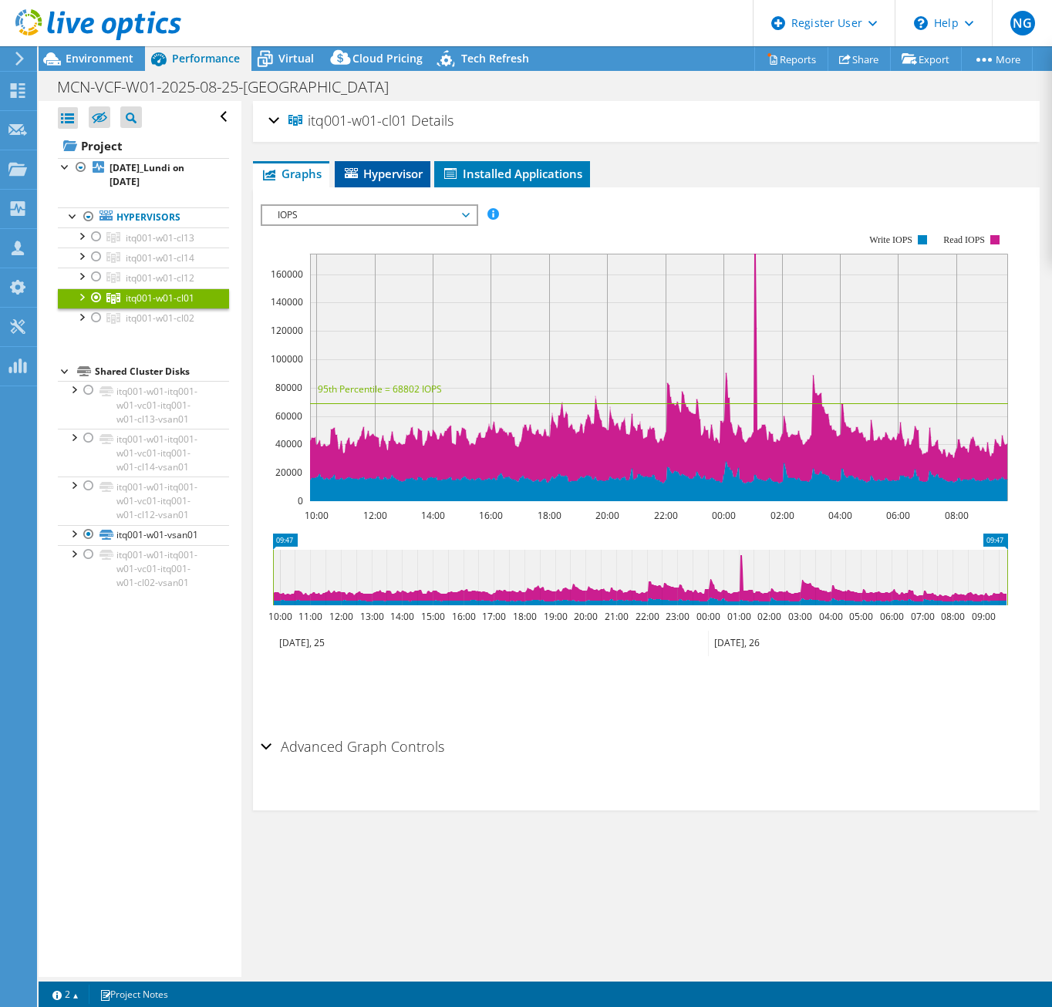
click at [392, 167] on span "Hypervisor" at bounding box center [382, 173] width 80 height 15
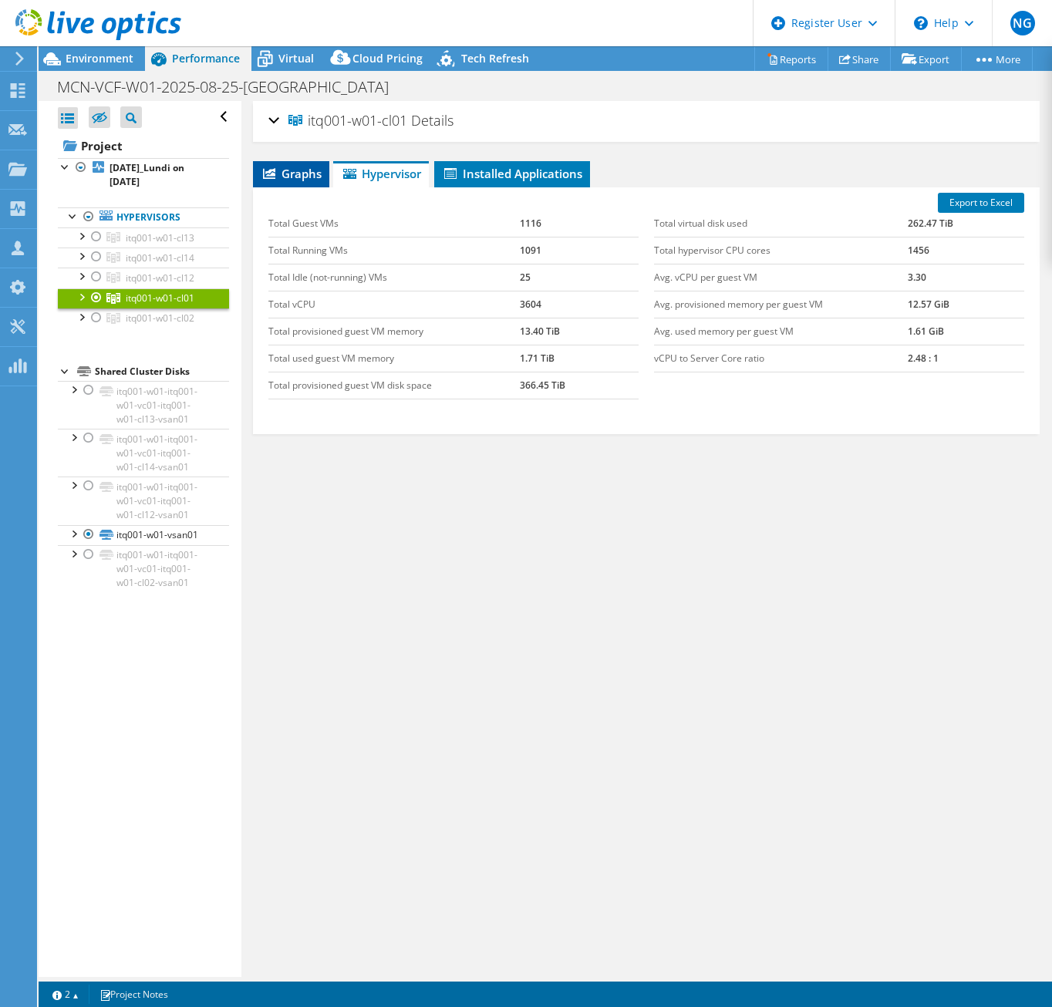
click at [282, 169] on span "Graphs" at bounding box center [291, 173] width 61 height 15
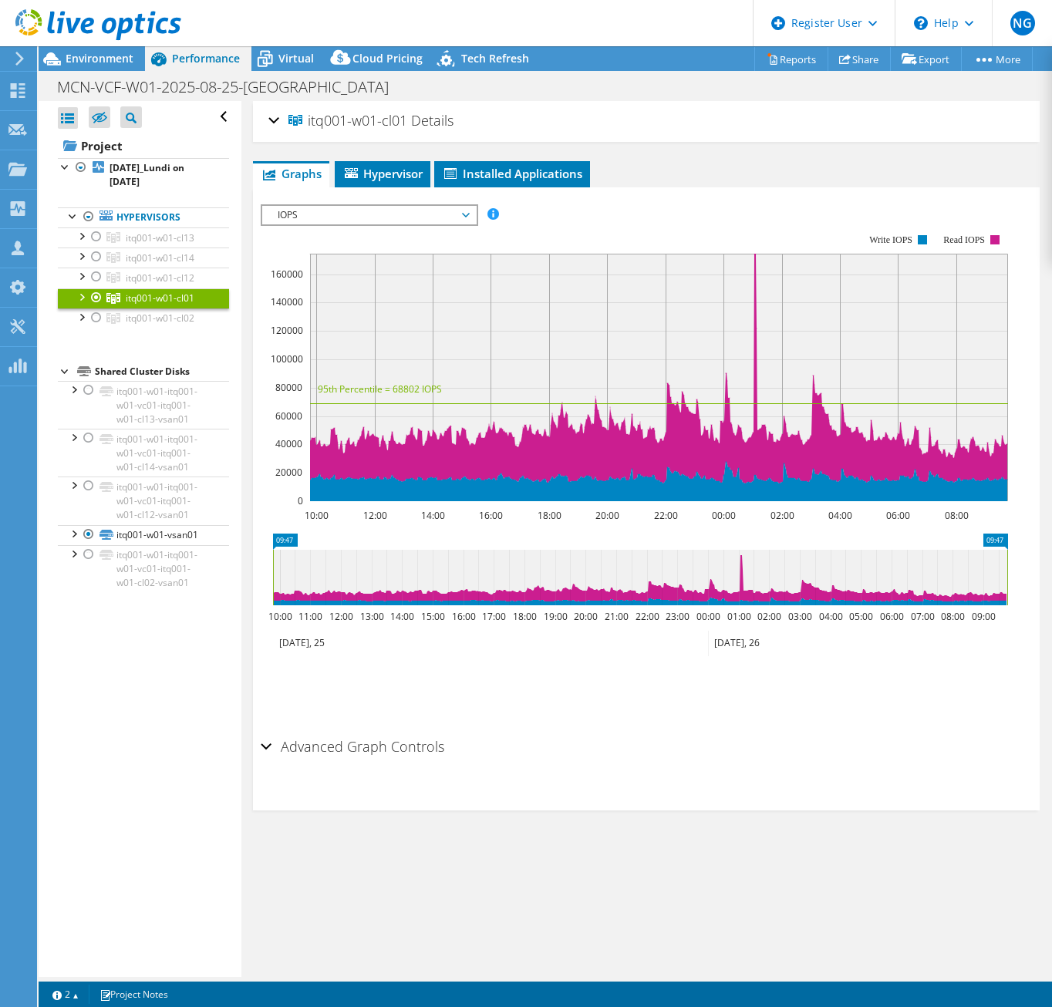
click at [384, 209] on span "IOPS" at bounding box center [369, 215] width 198 height 19
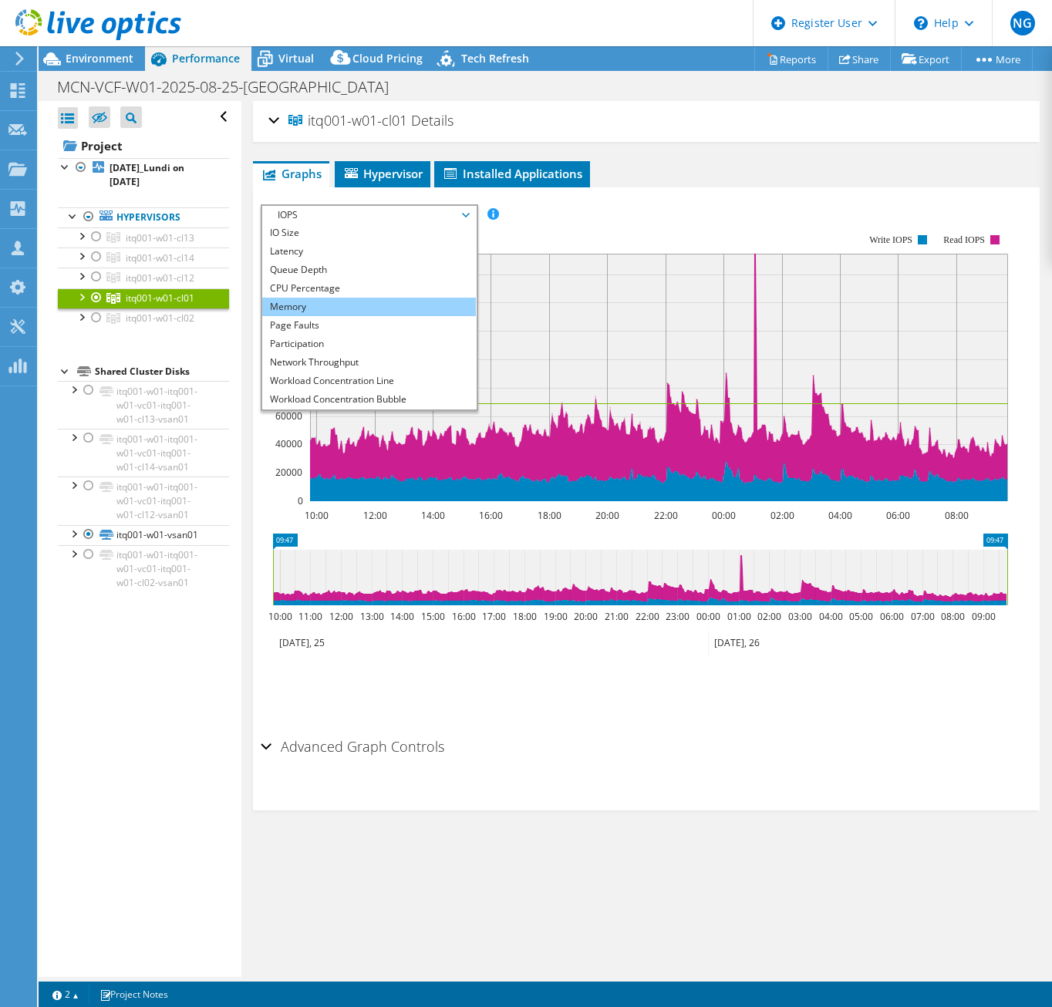
scroll to position [56, 0]
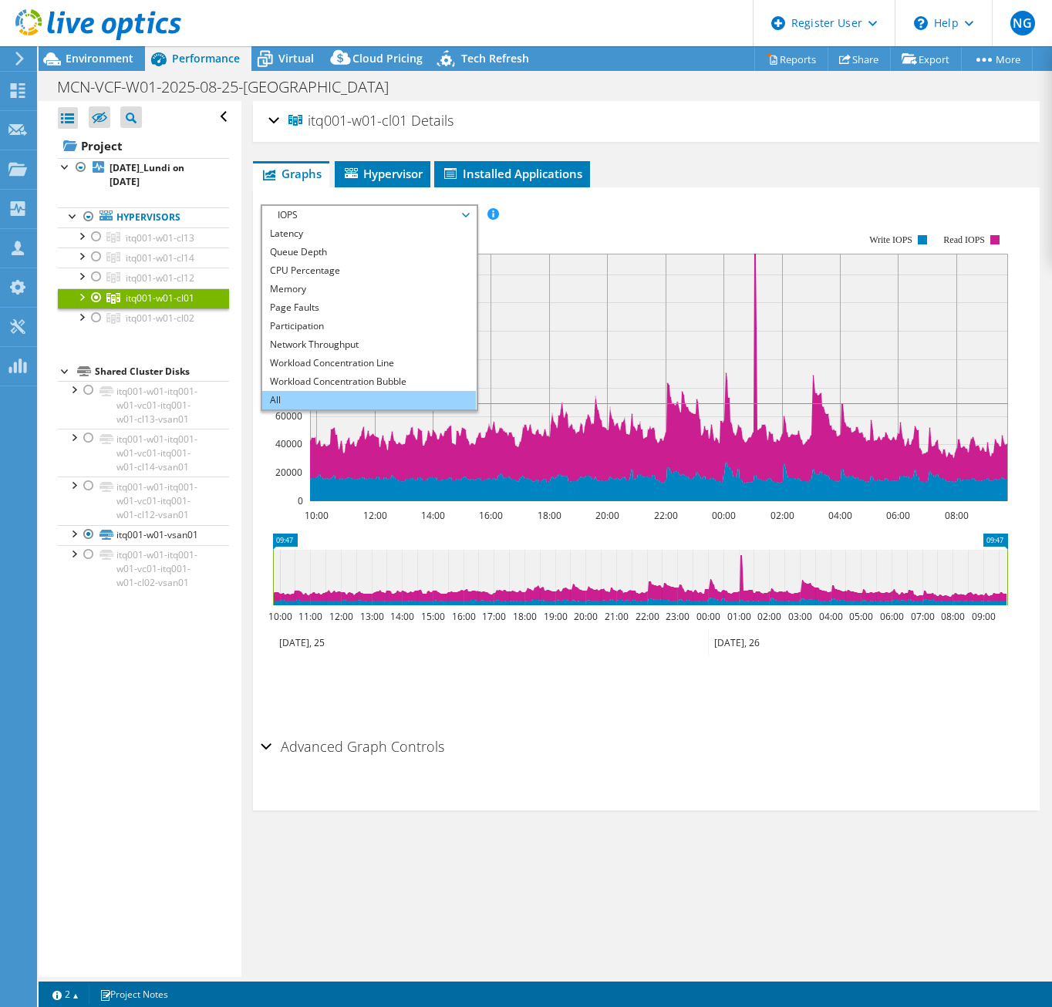
click at [362, 407] on li "All" at bounding box center [369, 400] width 214 height 19
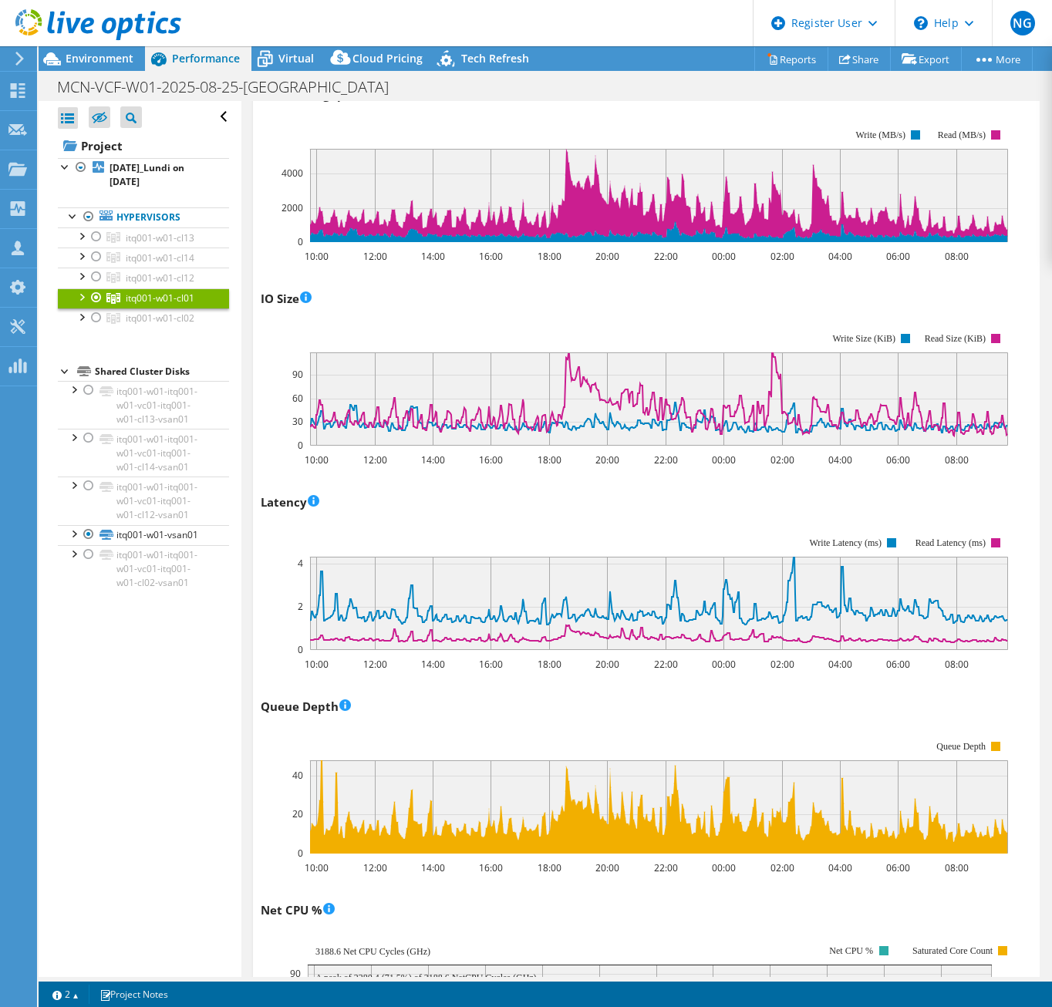
scroll to position [342, 0]
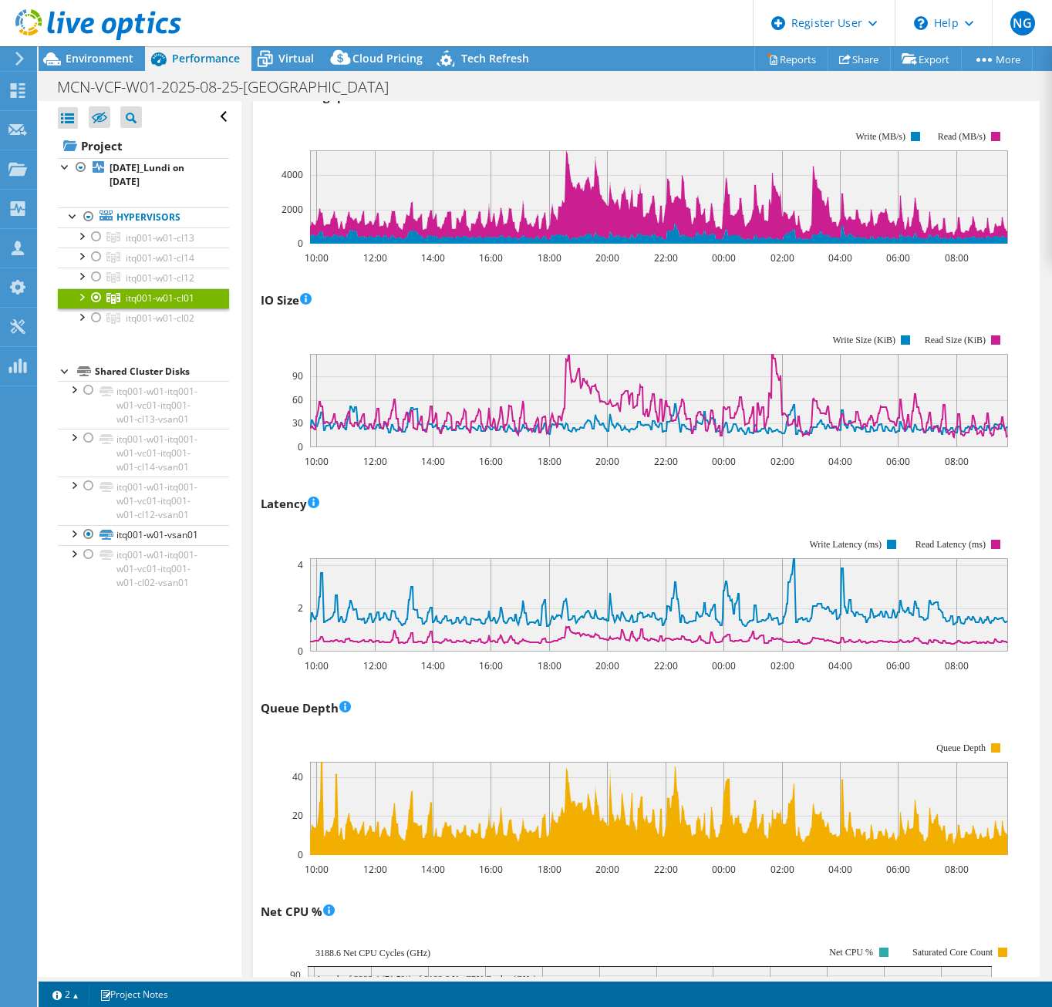
click at [183, 299] on span "itq001-w01-cl01" at bounding box center [160, 297] width 69 height 13
click at [86, 292] on div at bounding box center [80, 295] width 15 height 15
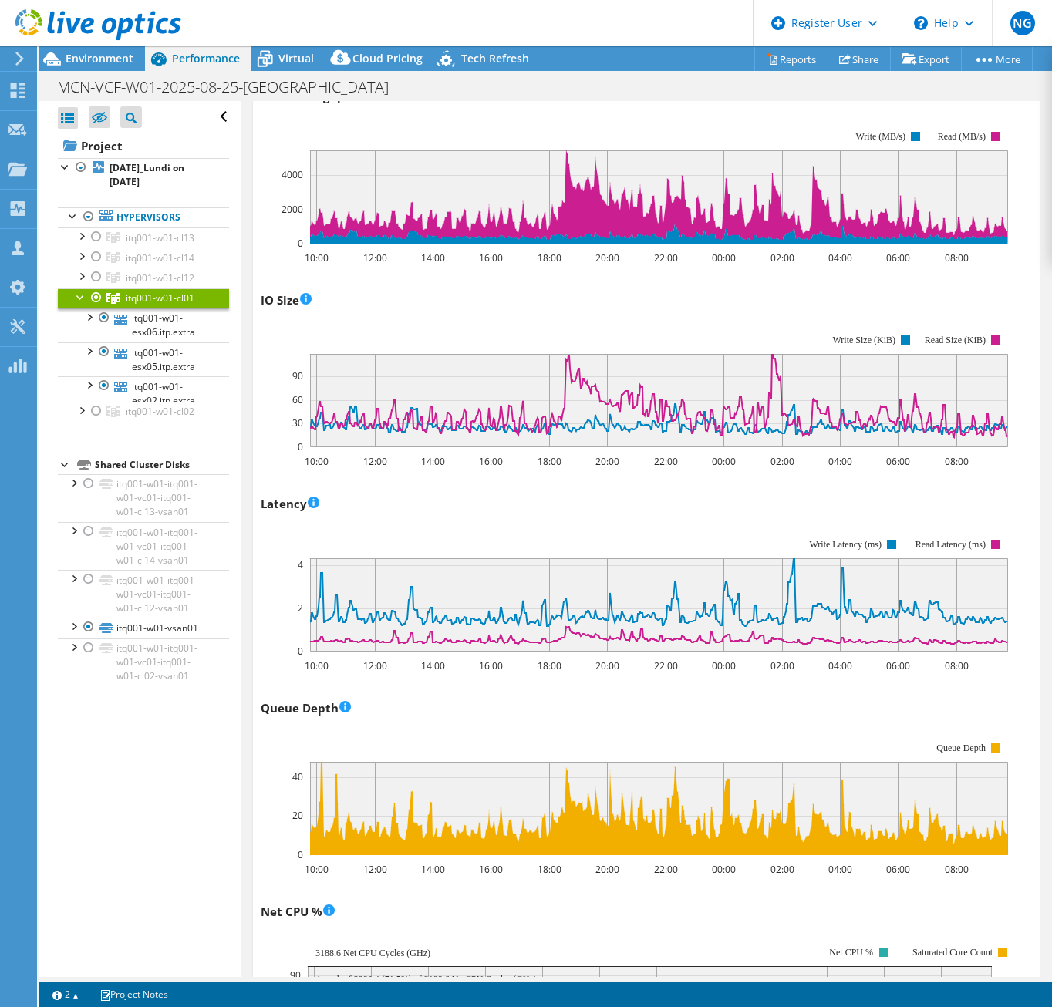
scroll to position [0, 0]
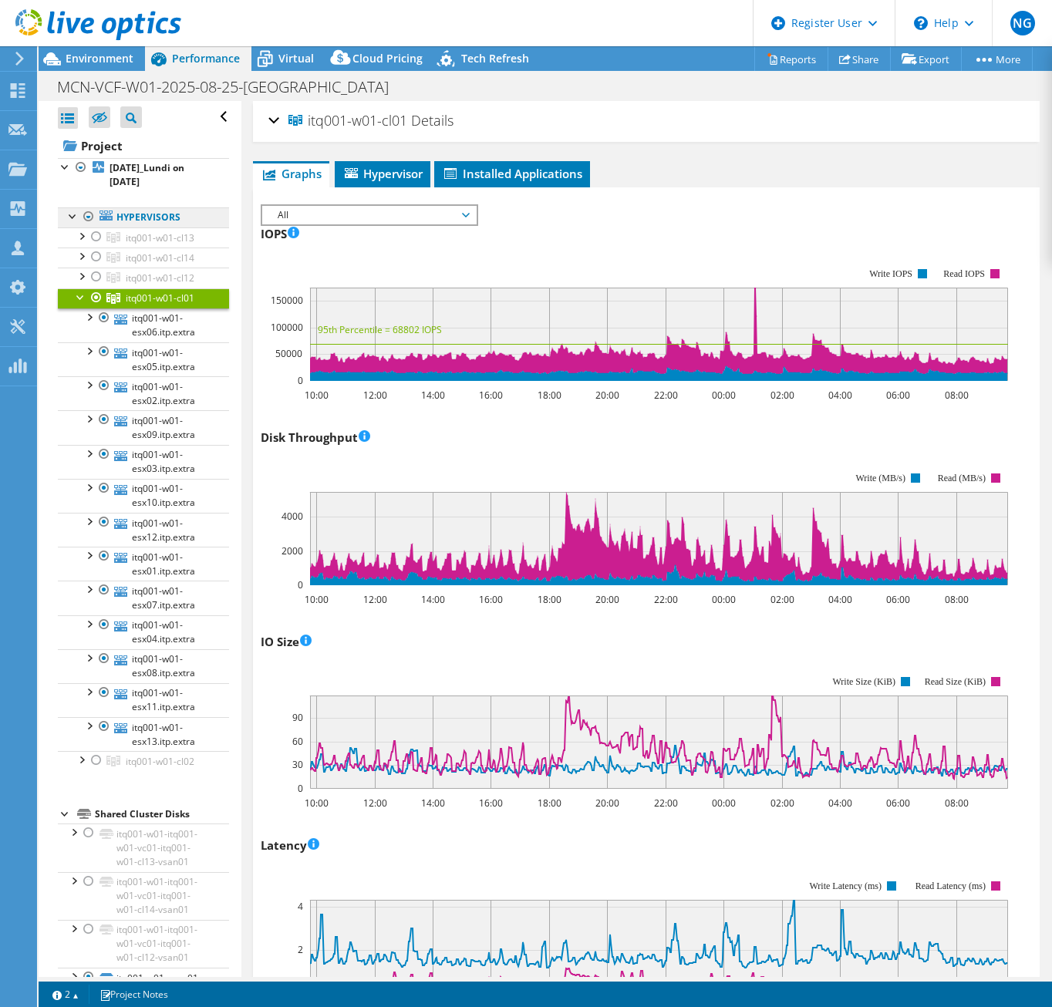
click at [148, 214] on link "Hypervisors" at bounding box center [143, 217] width 171 height 20
click at [156, 297] on span "itq001-w01-cl01" at bounding box center [160, 297] width 69 height 13
click at [403, 170] on span "Hypervisor" at bounding box center [382, 173] width 80 height 15
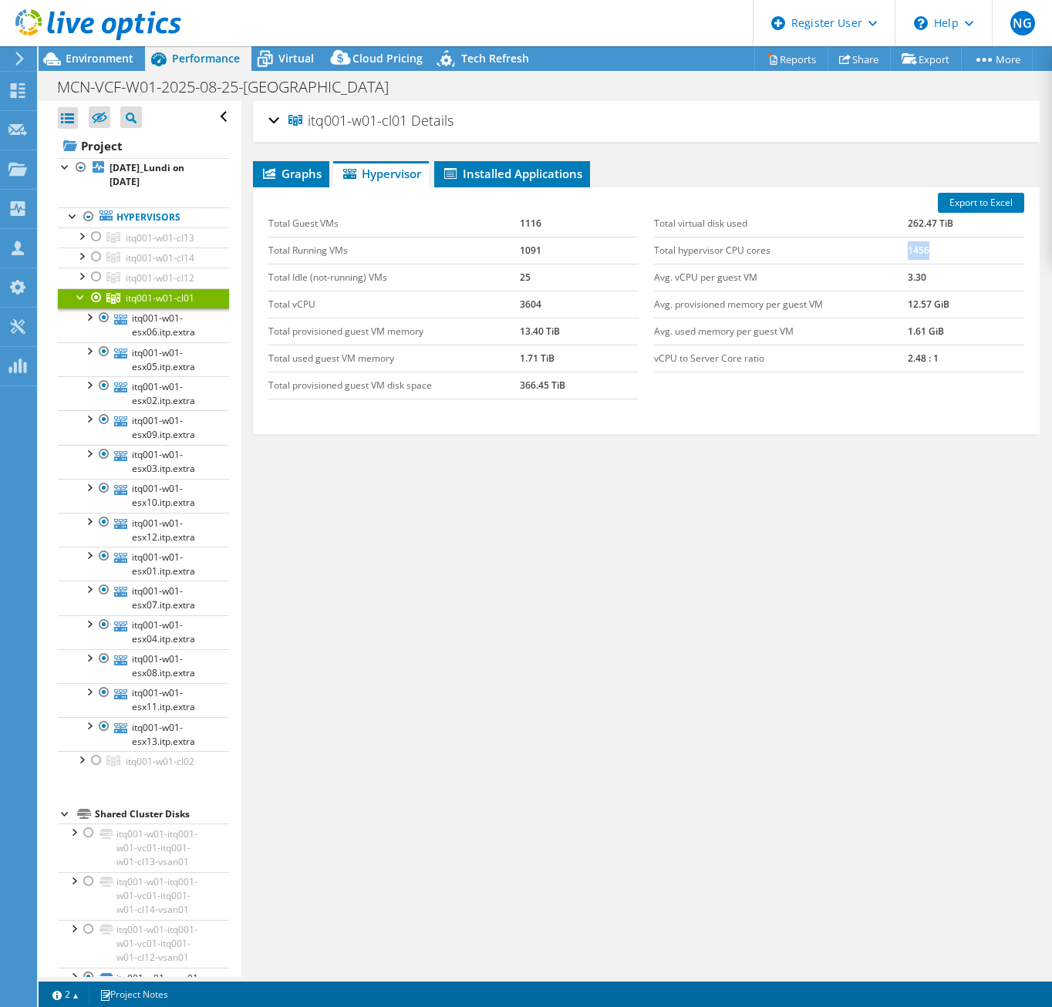
drag, startPoint x: 923, startPoint y: 249, endPoint x: 901, endPoint y: 248, distance: 22.4
click at [907, 248] on td "1456" at bounding box center [965, 250] width 116 height 27
click at [150, 318] on link "itq001-w01-esx06.itp.extra" at bounding box center [143, 325] width 171 height 34
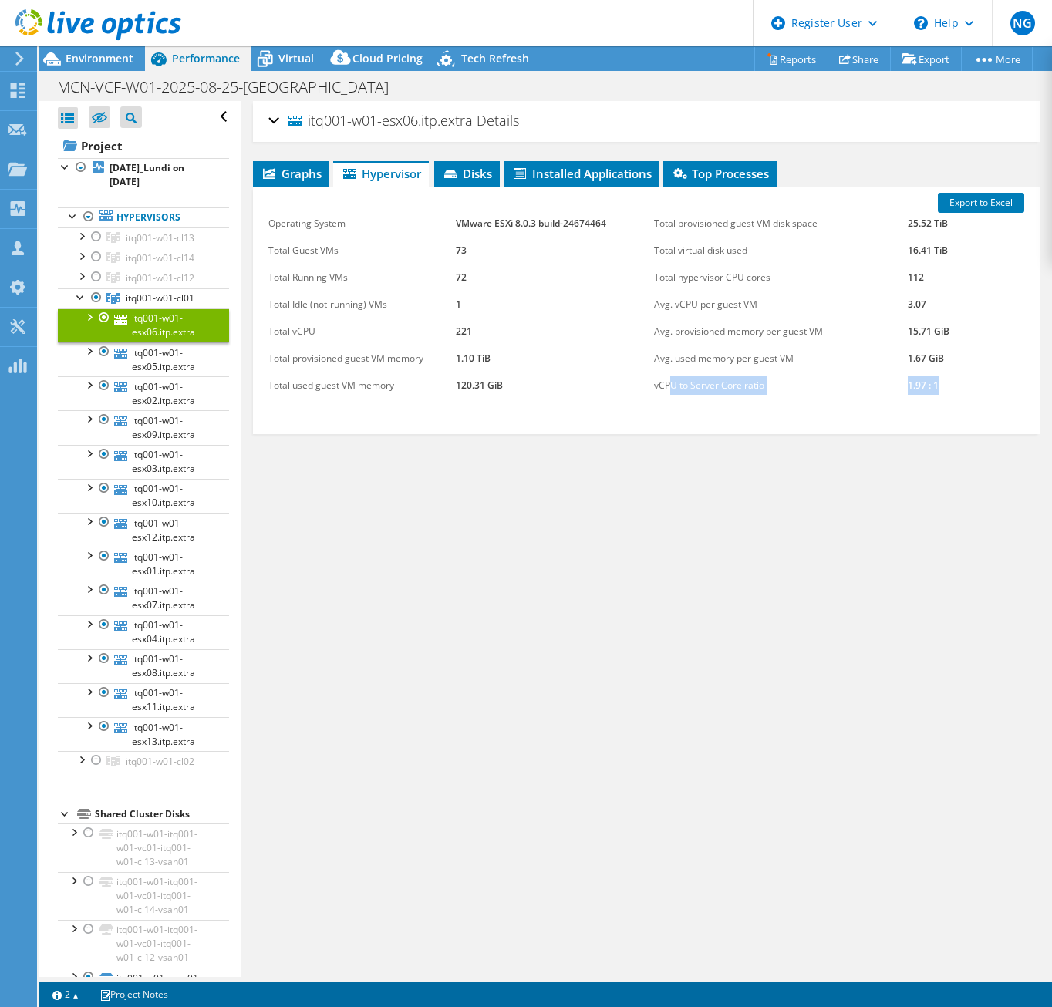
drag, startPoint x: 662, startPoint y: 378, endPoint x: 934, endPoint y: 386, distance: 272.3
click at [934, 386] on tr "vCPU to Server Core ratio 1.97 : 1" at bounding box center [839, 385] width 370 height 27
click at [174, 294] on span "itq001-w01-cl01" at bounding box center [160, 297] width 69 height 13
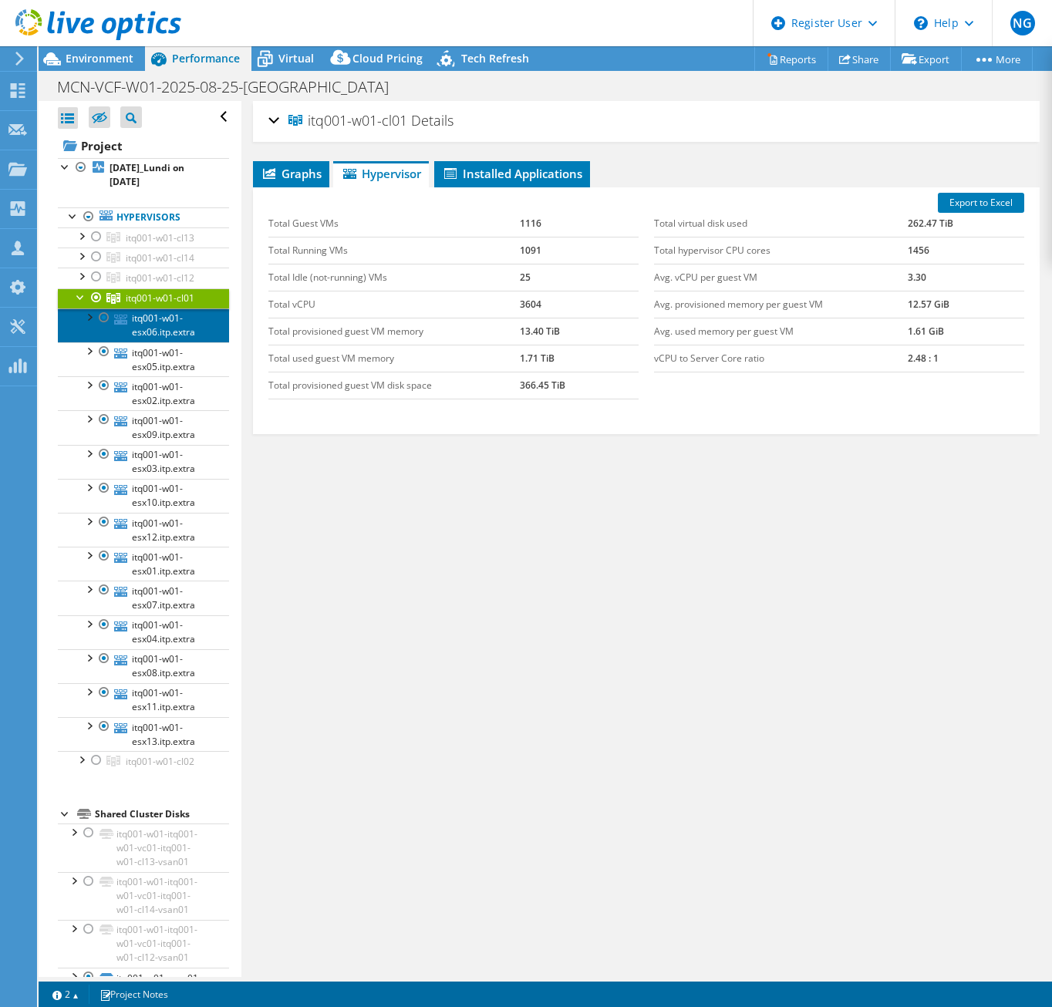
click at [154, 325] on link "itq001-w01-esx06.itp.extra" at bounding box center [143, 325] width 171 height 34
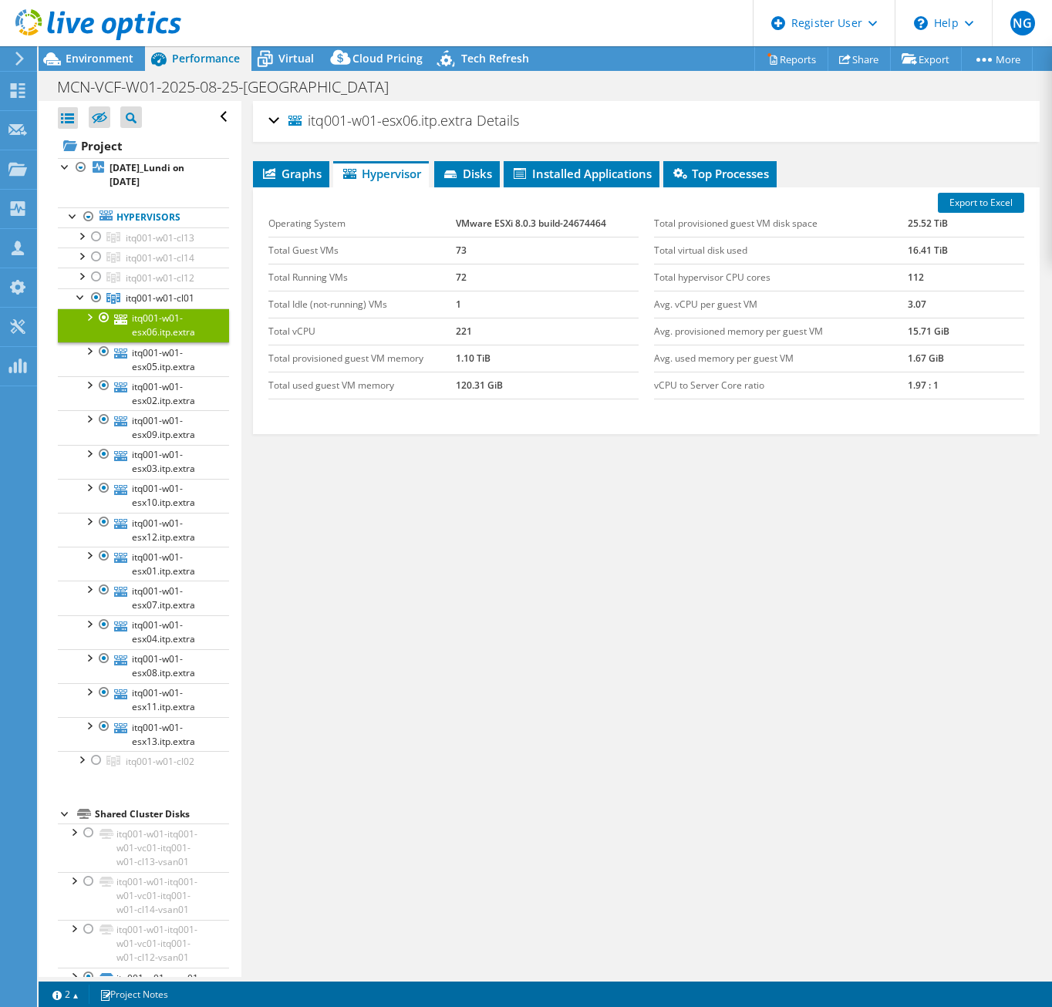
click at [93, 312] on div at bounding box center [88, 315] width 15 height 15
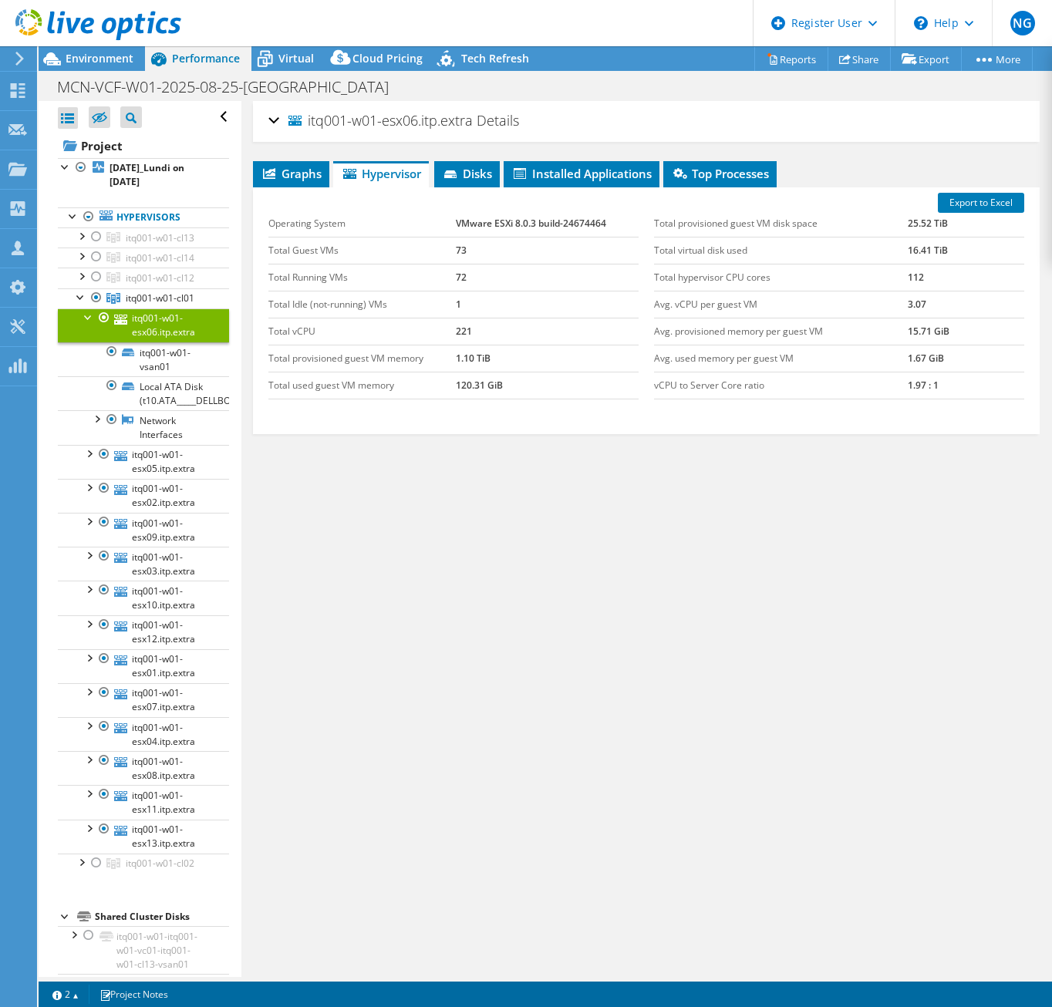
click at [86, 315] on div at bounding box center [88, 315] width 15 height 15
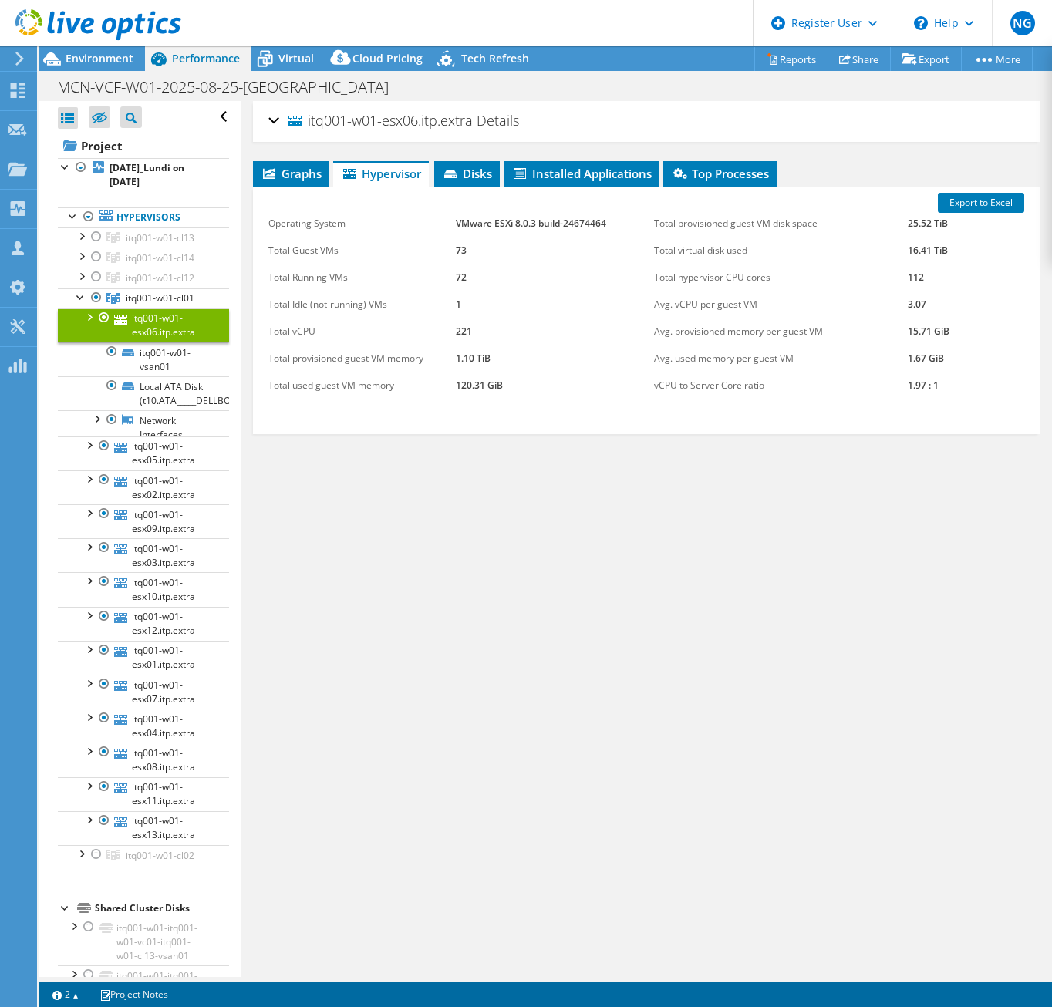
click at [157, 320] on link "itq001-w01-esx06.itp.extra" at bounding box center [143, 325] width 171 height 34
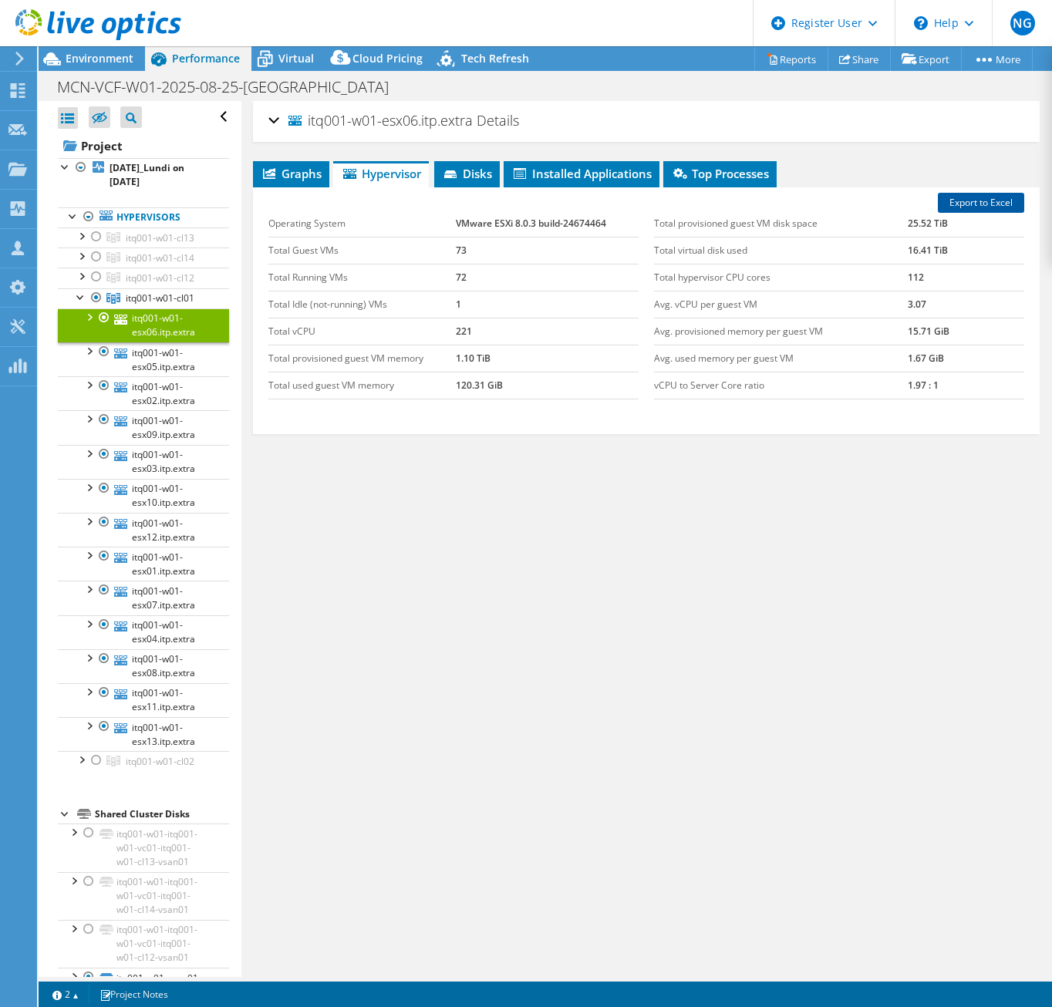
click at [972, 205] on link "Export to Excel" at bounding box center [981, 203] width 86 height 20
drag, startPoint x: 452, startPoint y: 696, endPoint x: 149, endPoint y: 655, distance: 305.9
click at [452, 696] on div "itq001-w01-esx06.itp.extra Details Operating System VMware ESXi 8.0.3 build-246…" at bounding box center [646, 539] width 810 height 876
